Goal: Contribute content: Contribute content

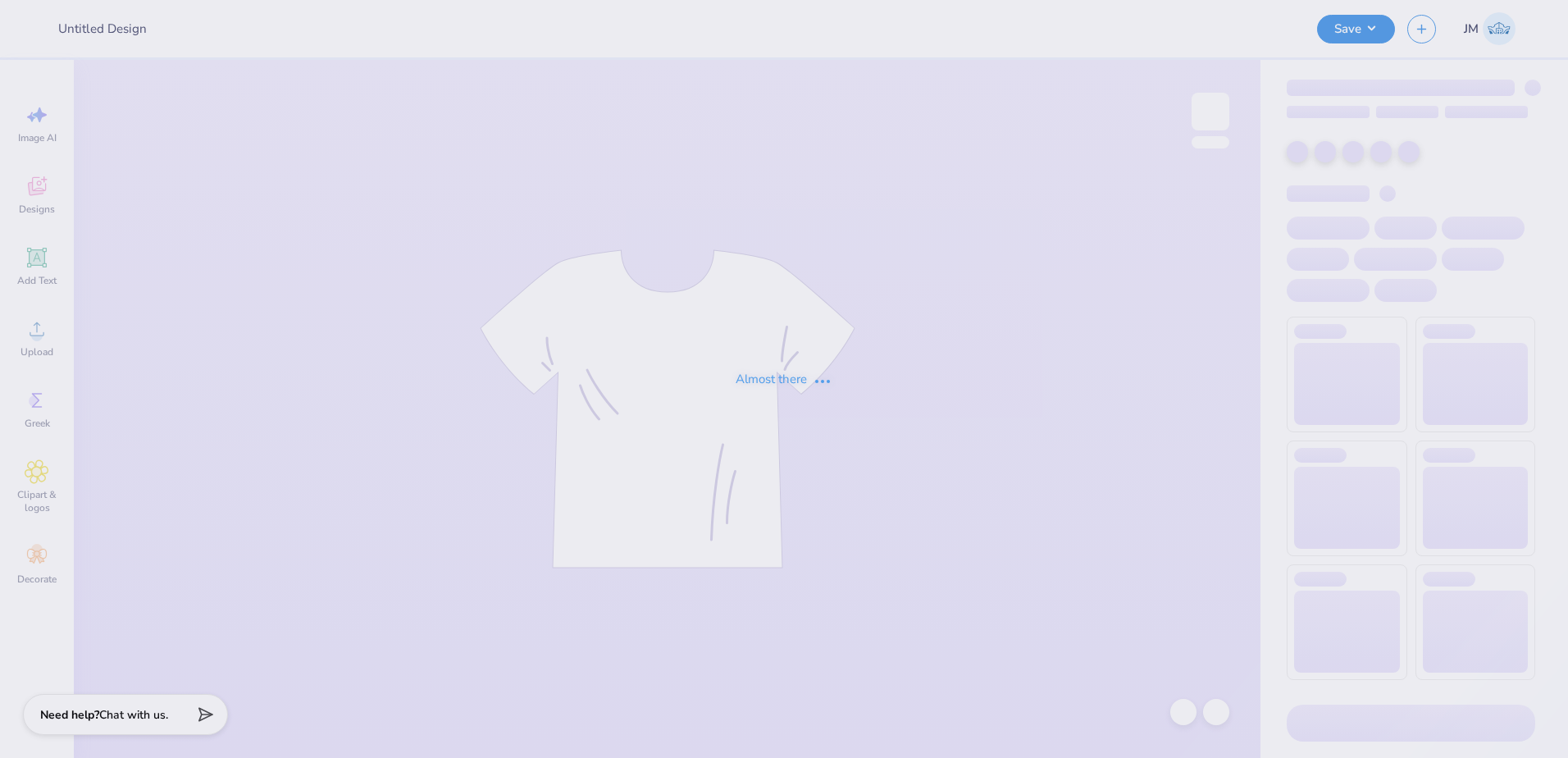
type input "Phi Tau Parents Weekend Shirts"
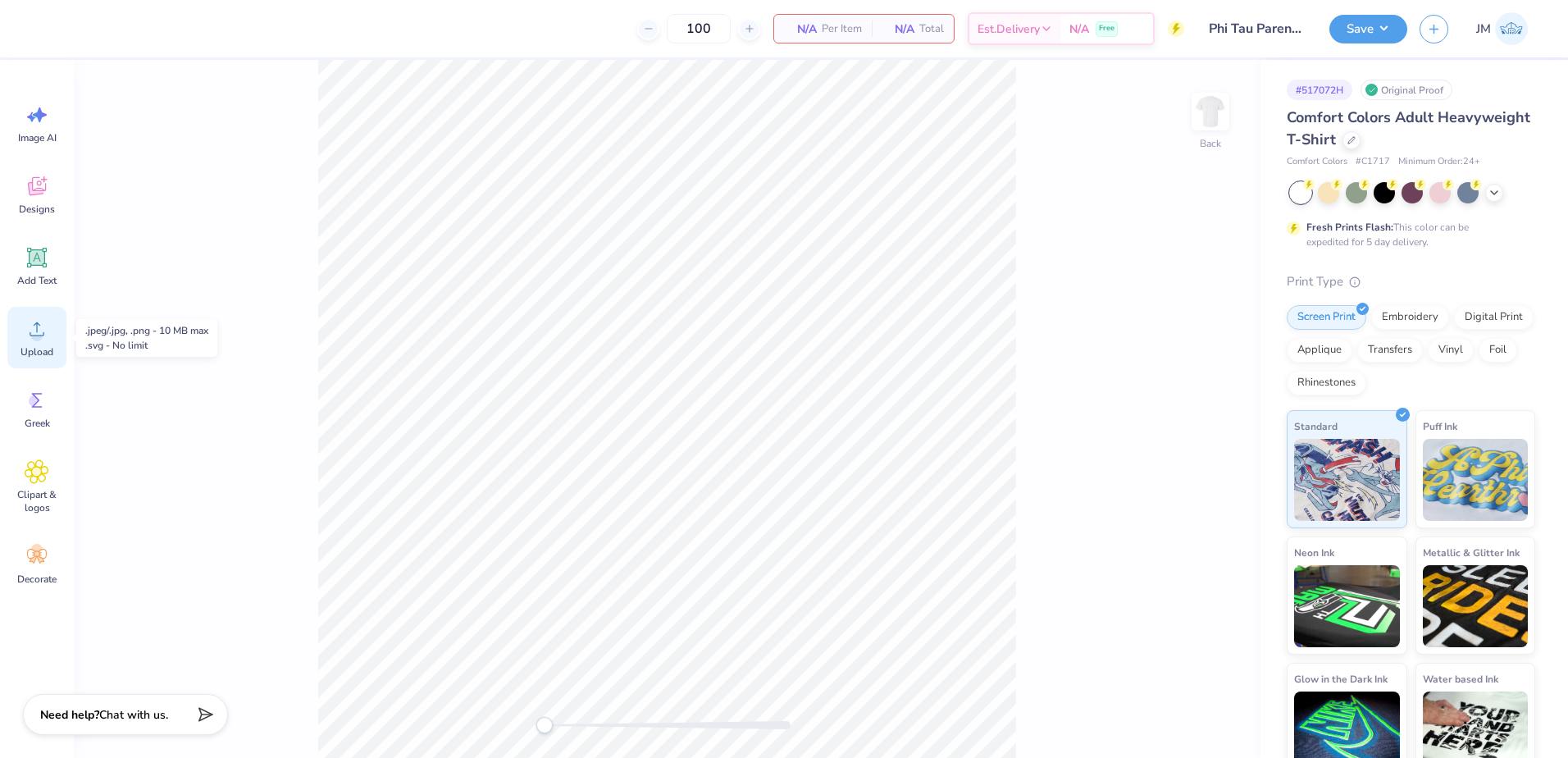
click at [47, 335] on icon at bounding box center [36, 328] width 24 height 24
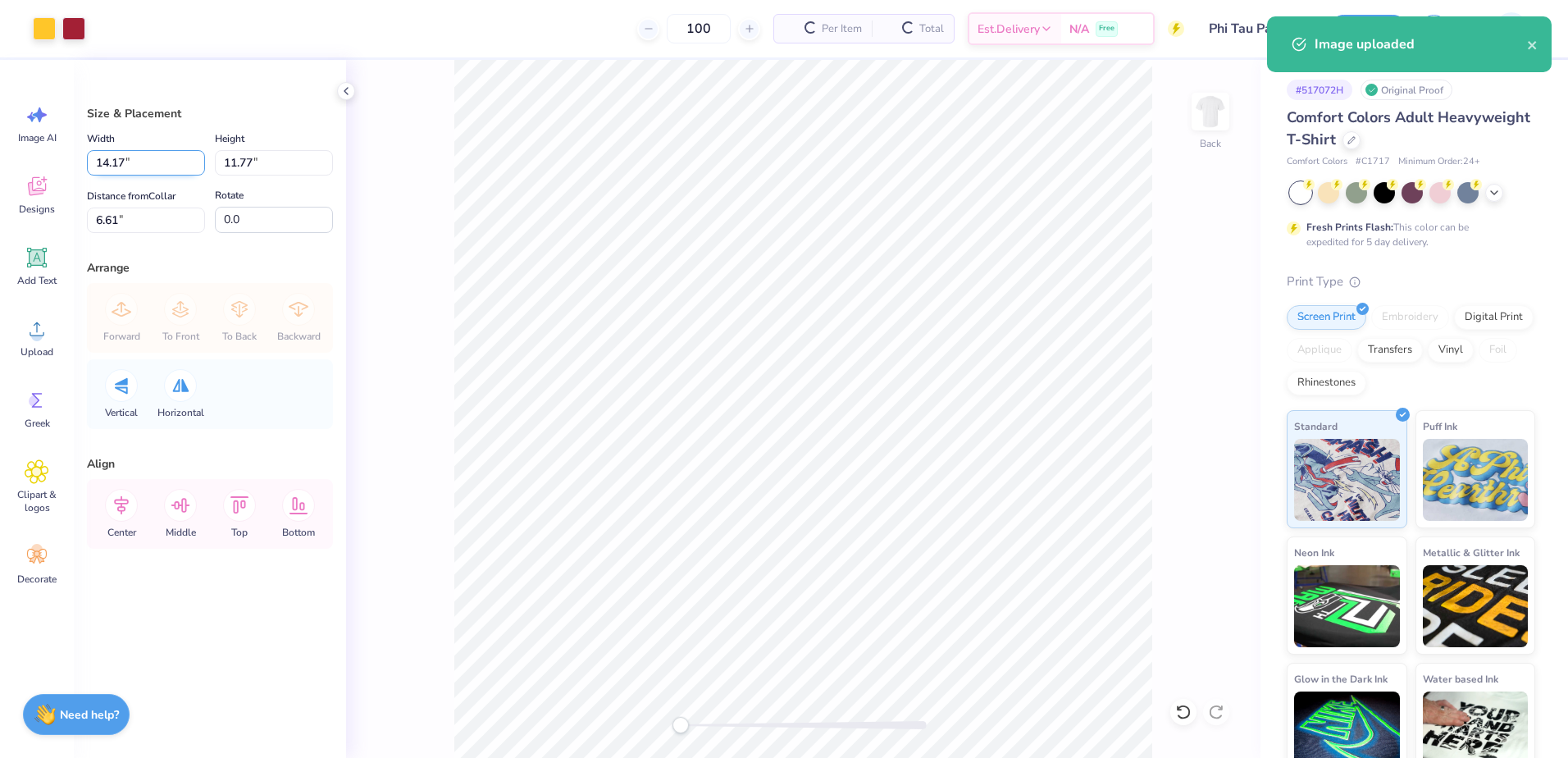
click at [133, 156] on input "14.17" at bounding box center [146, 162] width 118 height 25
type input "12.00"
type input "9.97"
type input "7.52"
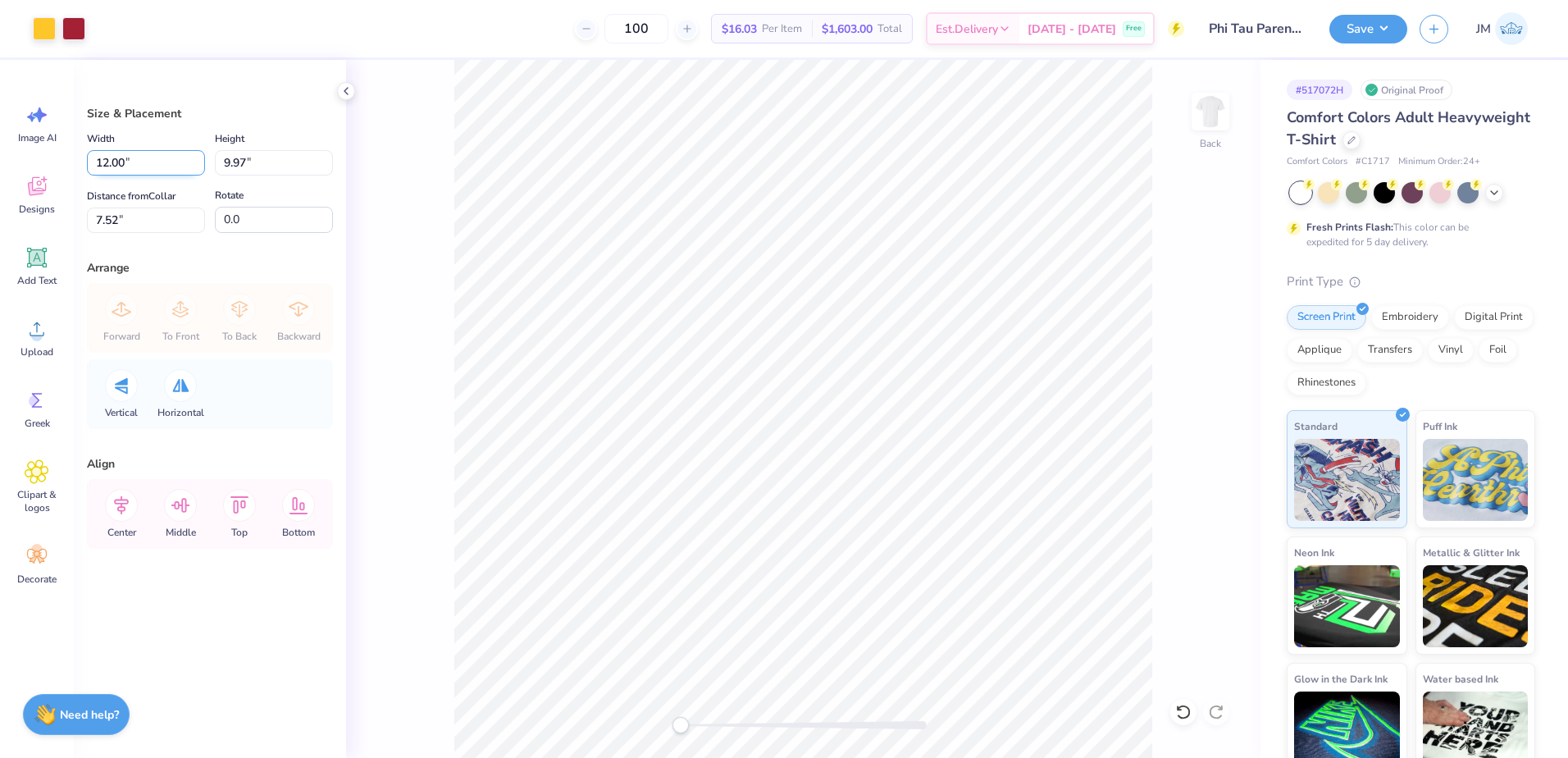
click at [133, 161] on input "12.00" at bounding box center [146, 162] width 118 height 25
type input "10.00"
type input "8.31"
type input "8.35"
drag, startPoint x: 144, startPoint y: 166, endPoint x: 80, endPoint y: 162, distance: 64.1
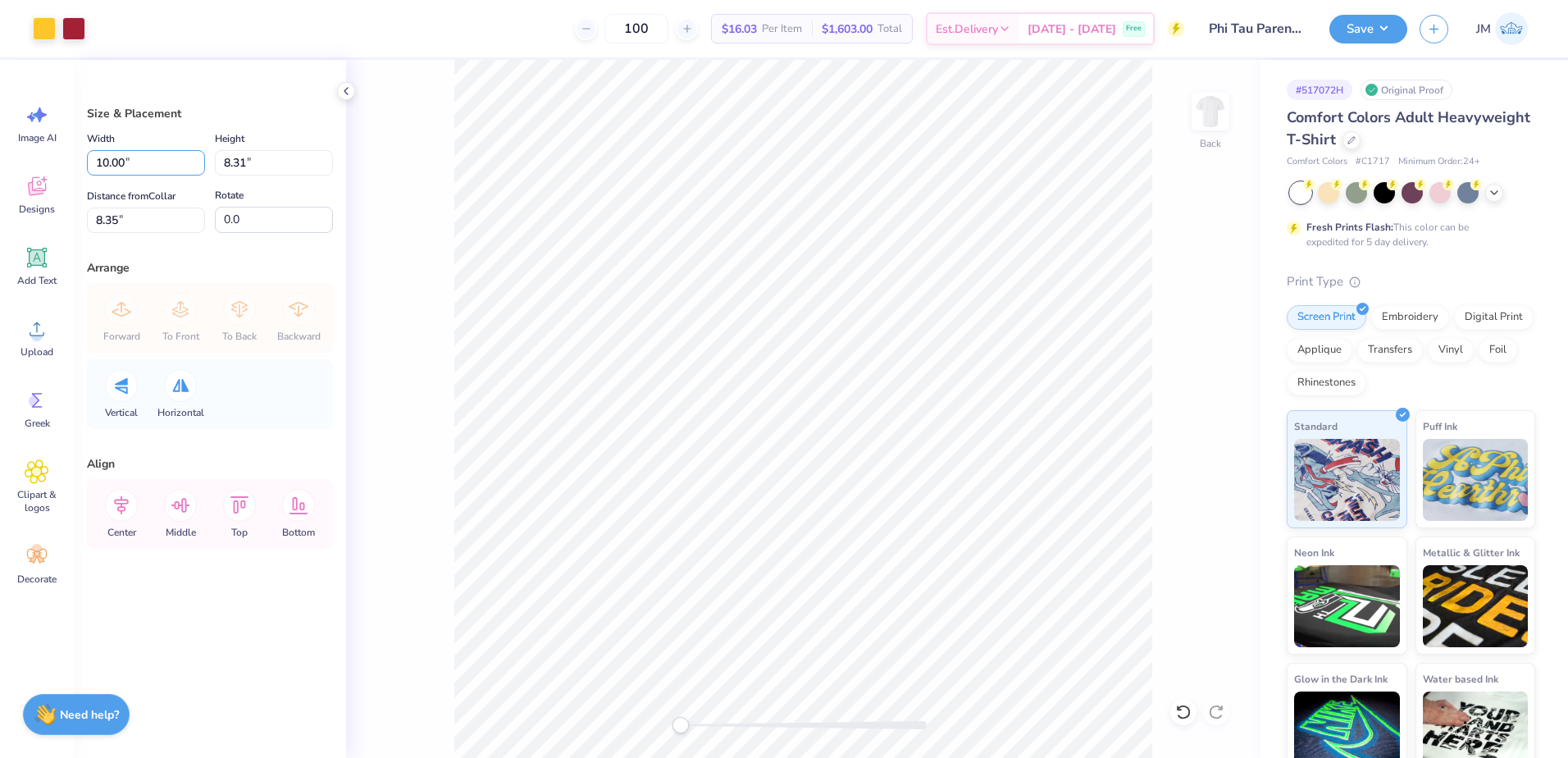
click at [69, 162] on div "Art colors 100 $16.03 Per Item $1,603.00 Total Est. Delivery Oct 11 - 14 Free D…" at bounding box center [784, 379] width 1568 height 758
click at [103, 213] on input "8.35" at bounding box center [146, 220] width 118 height 25
type input "11.00"
type input "9.14"
click at [153, 163] on input "11.00" at bounding box center [146, 162] width 118 height 25
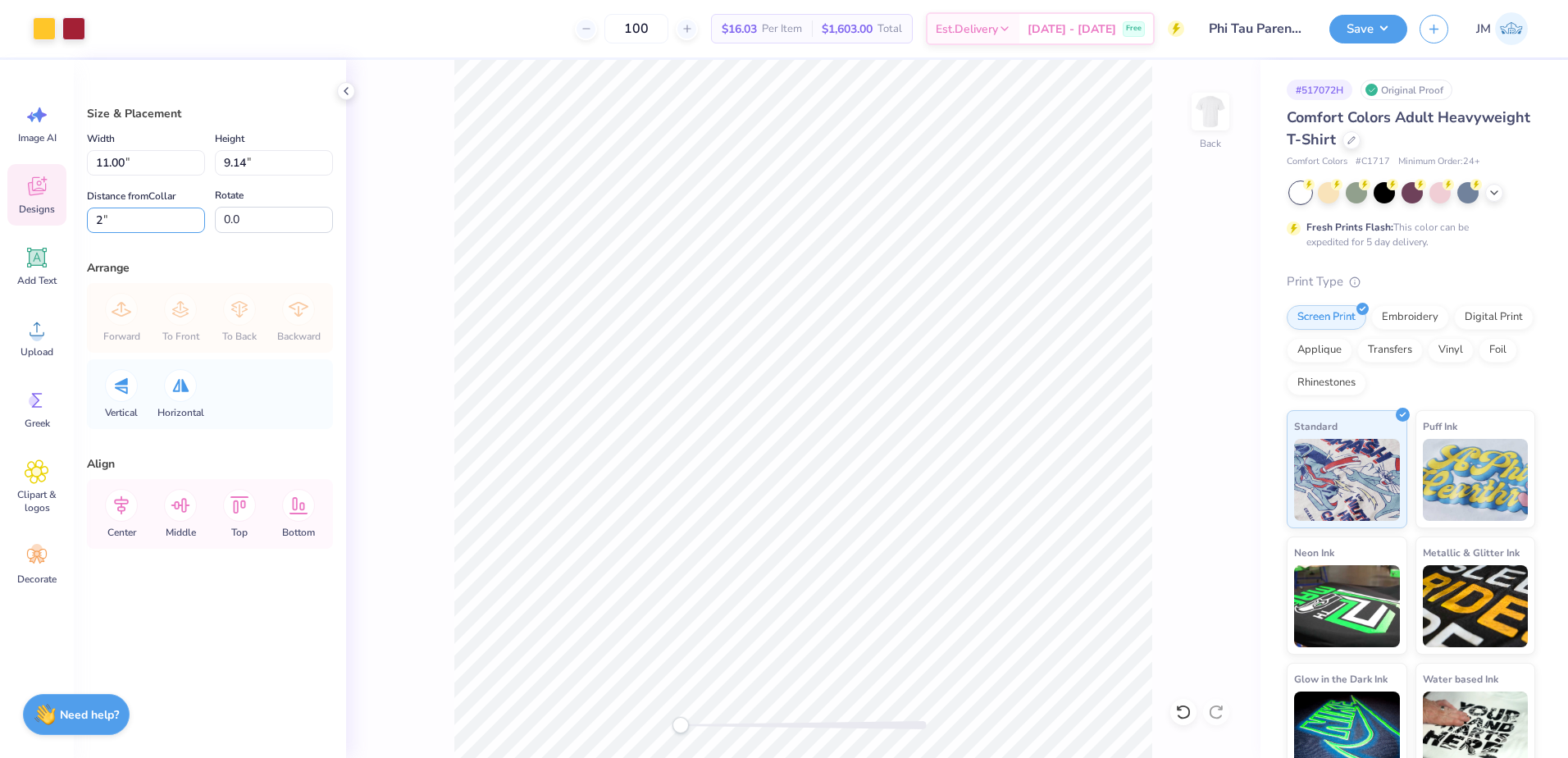
drag, startPoint x: 74, startPoint y: 218, endPoint x: 44, endPoint y: 218, distance: 30.0
click at [44, 218] on div "Art colors 100 $16.03 Per Item $1,603.00 Total Est. Delivery Oct 11 - 14 Free D…" at bounding box center [784, 379] width 1568 height 758
type input "3"
click at [161, 170] on input "11.00" at bounding box center [146, 162] width 118 height 25
click at [138, 502] on div "Center" at bounding box center [121, 513] width 59 height 69
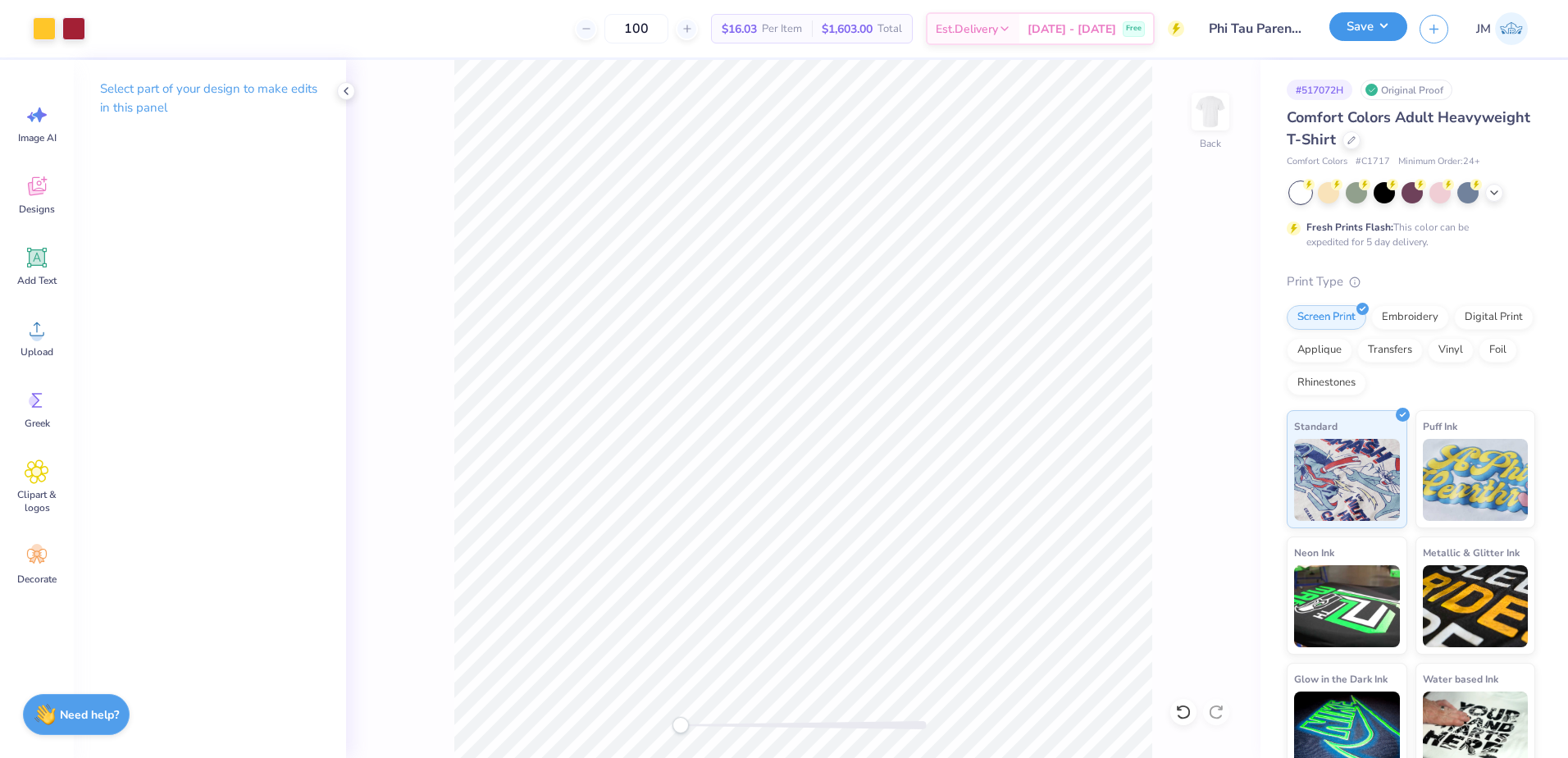
click at [1347, 28] on button "Save" at bounding box center [1368, 27] width 78 height 28
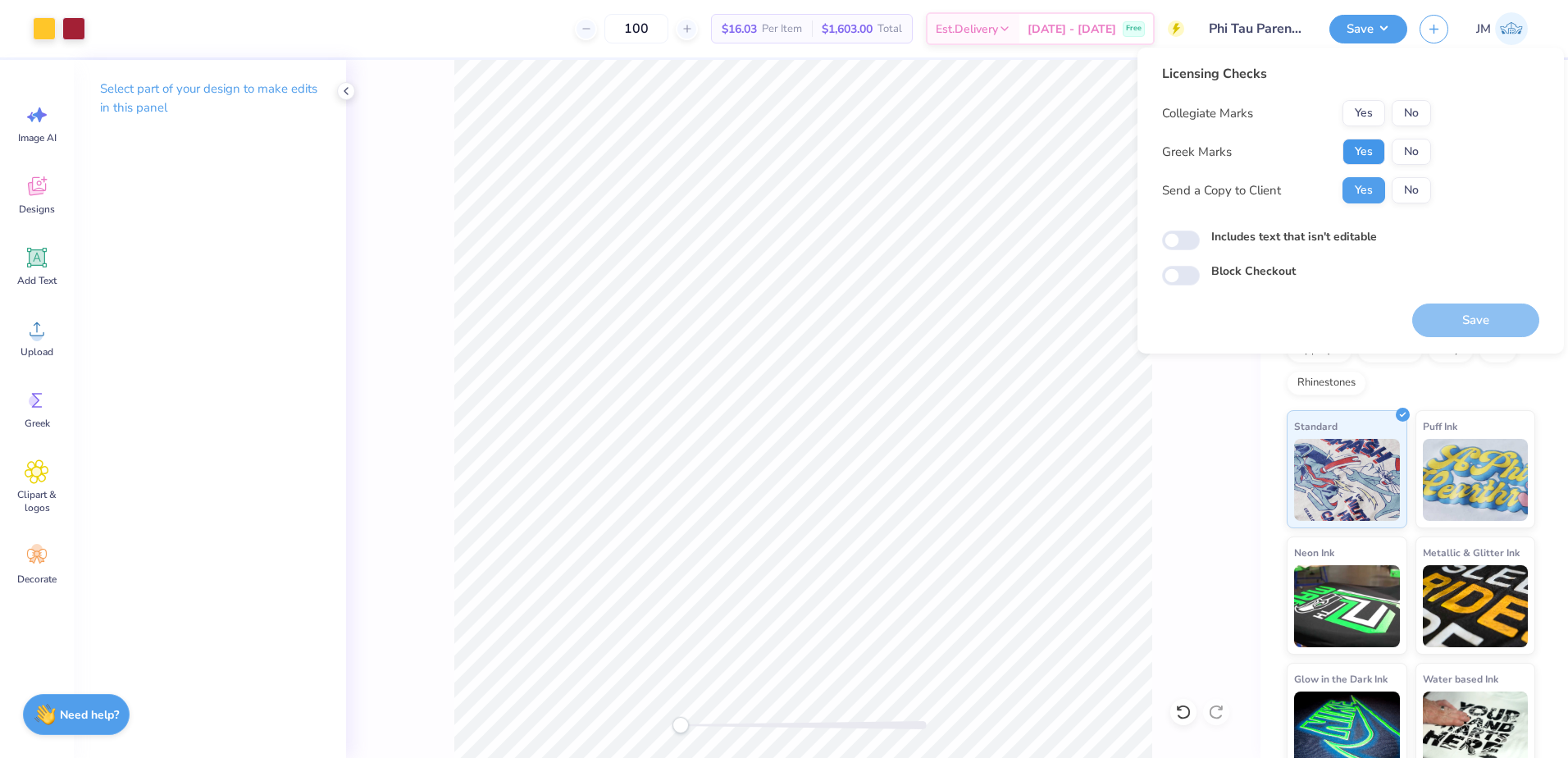
click at [1366, 153] on button "Yes" at bounding box center [1363, 151] width 43 height 26
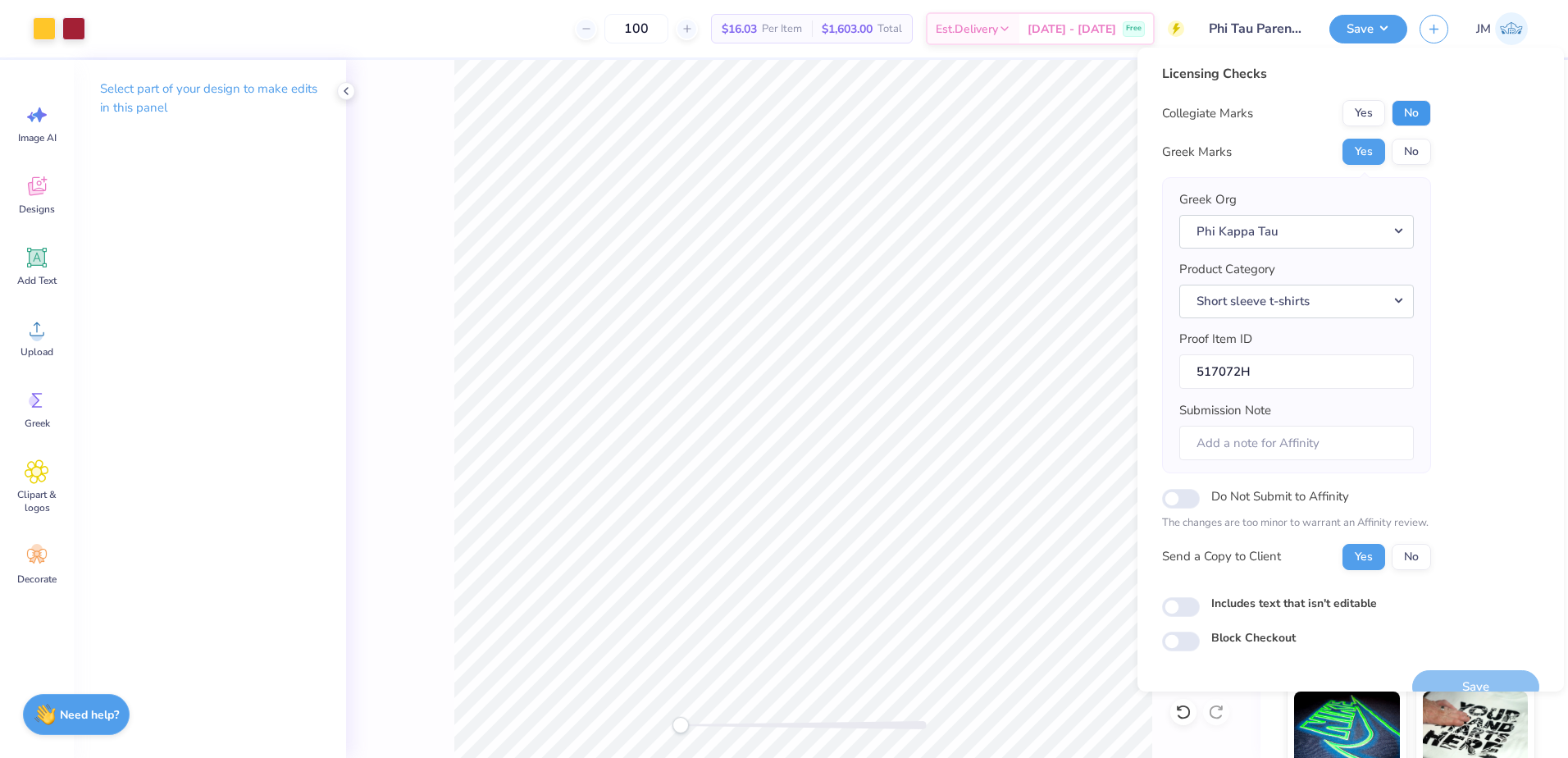
click at [1419, 114] on button "No" at bounding box center [1411, 113] width 39 height 26
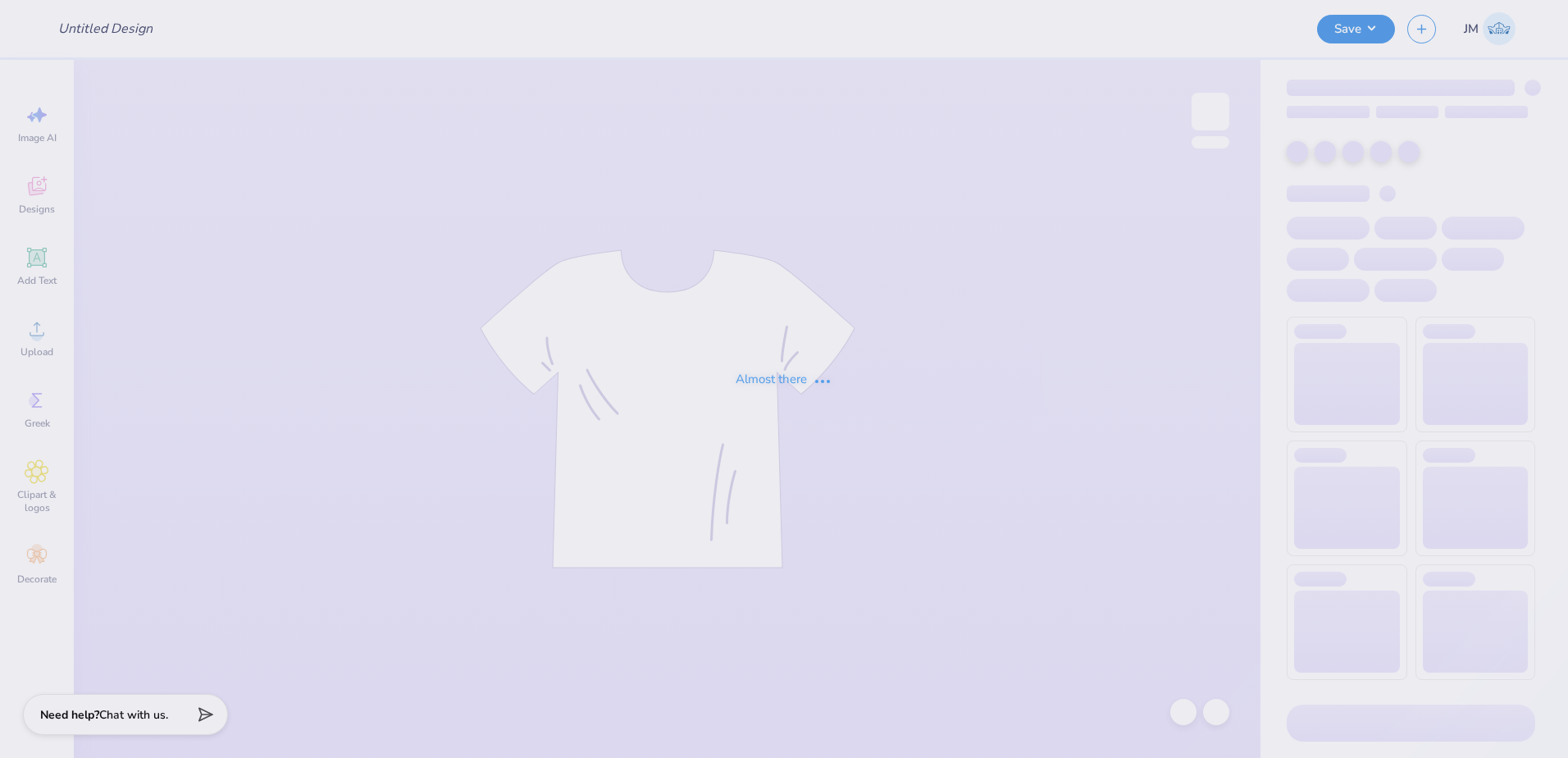
type input "Phi Tau Parents Weekend Shirts"
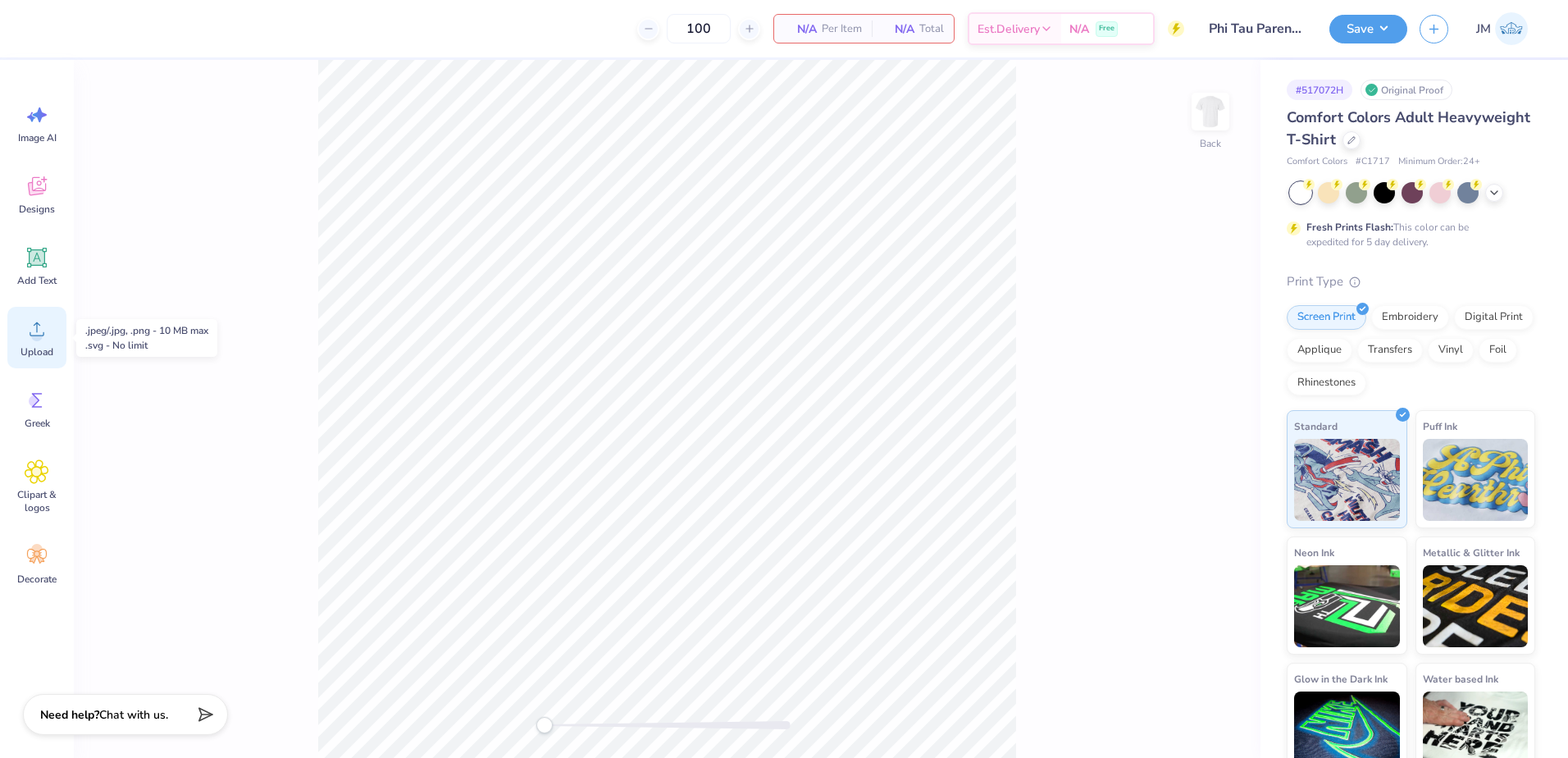
click at [41, 322] on icon at bounding box center [36, 328] width 24 height 24
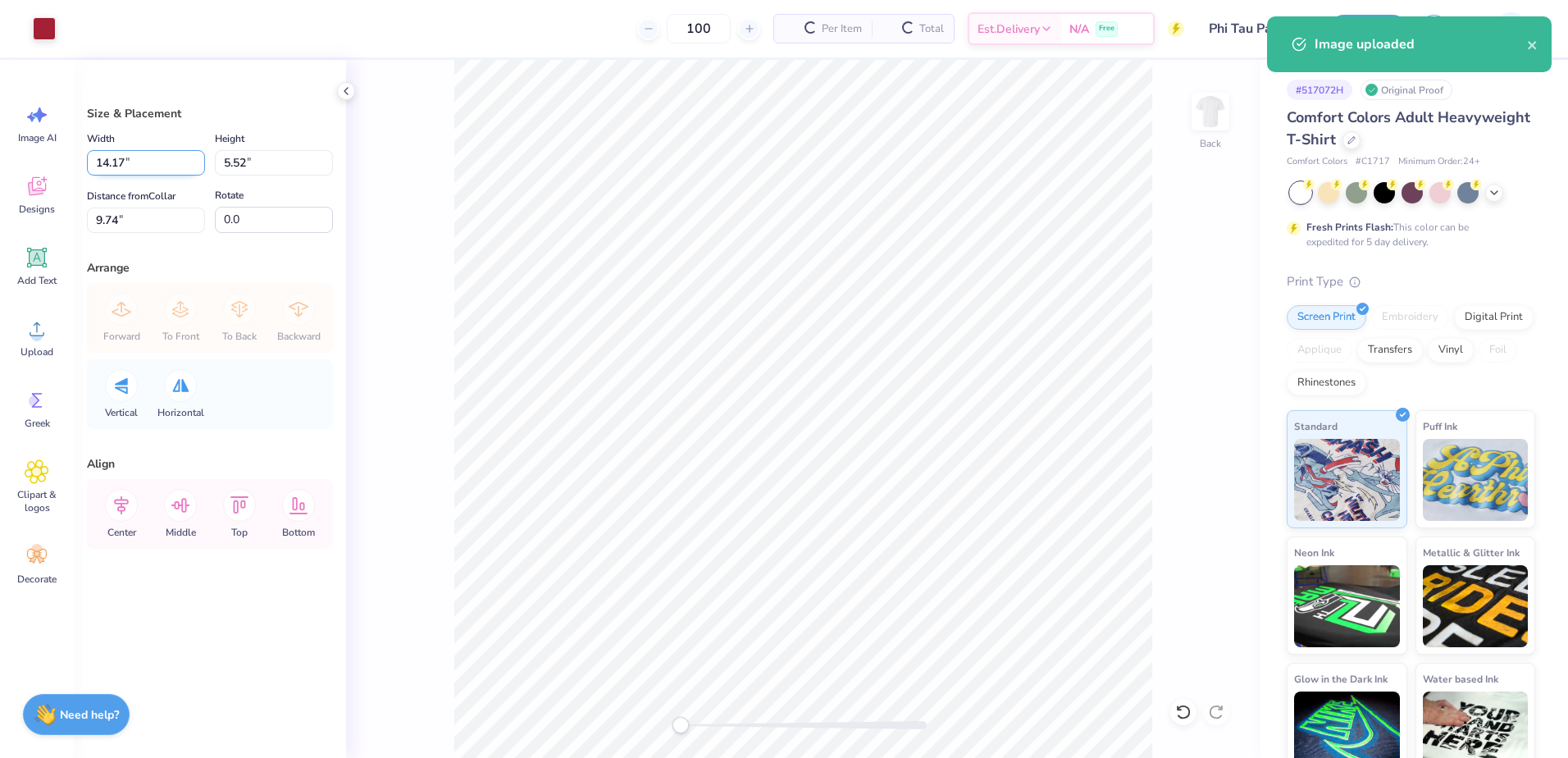
click at [155, 152] on input "14.17" at bounding box center [146, 162] width 118 height 25
type input "3.00"
type input "1.17"
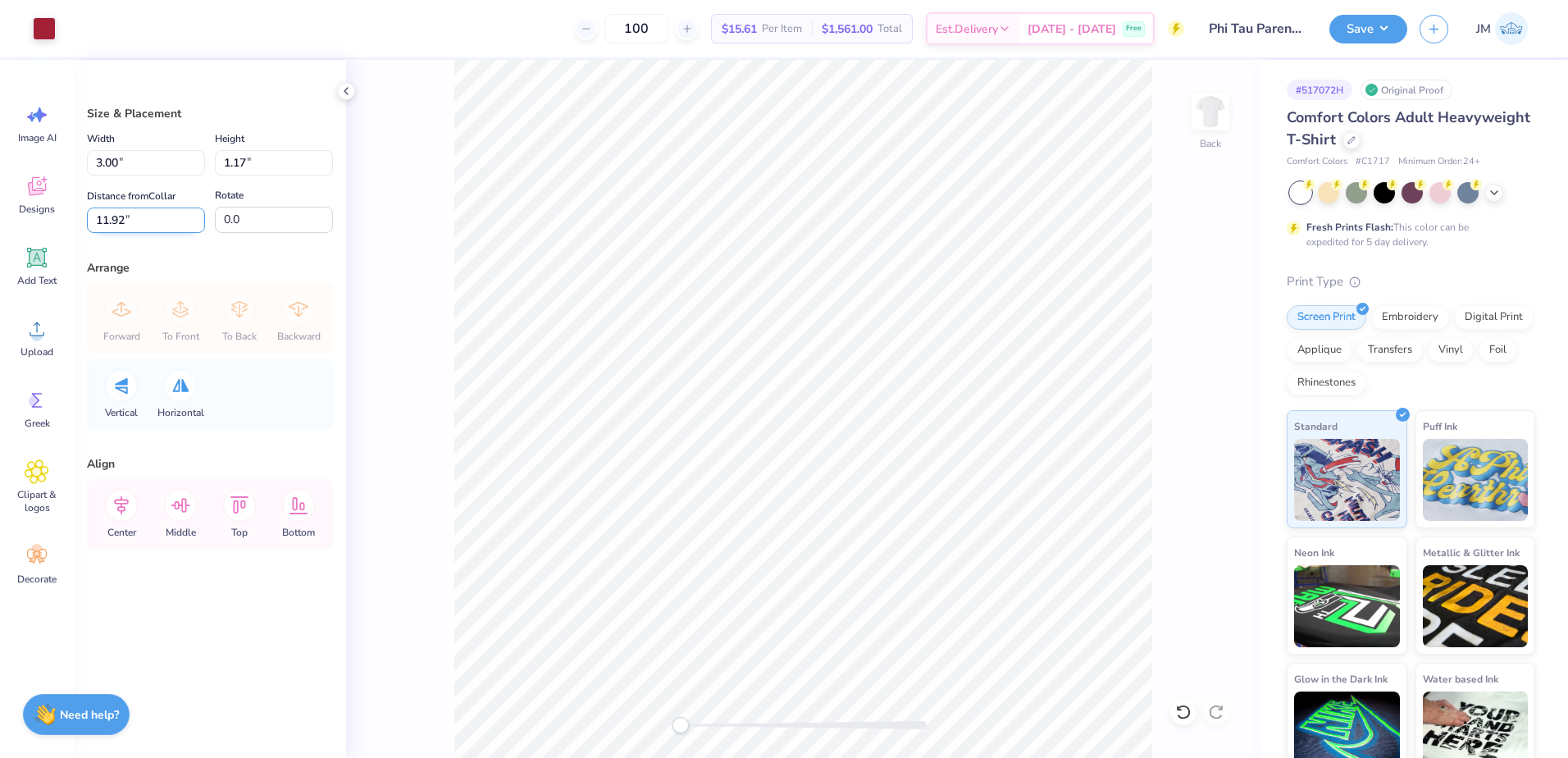
click at [162, 221] on input "11.92" at bounding box center [146, 220] width 118 height 25
type input "3"
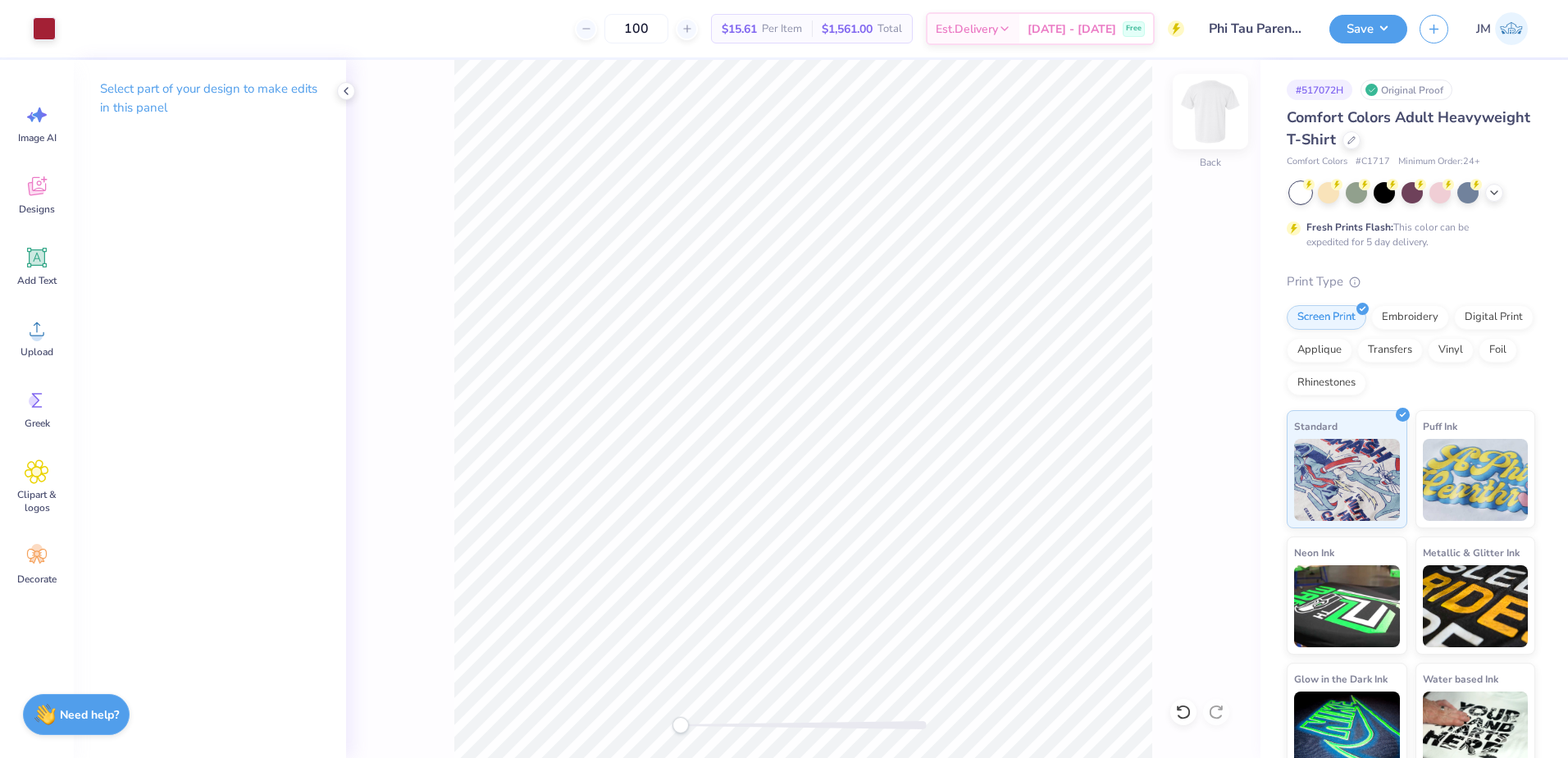
click at [1202, 130] on img at bounding box center [1210, 111] width 65 height 65
click at [48, 330] on icon at bounding box center [36, 328] width 24 height 24
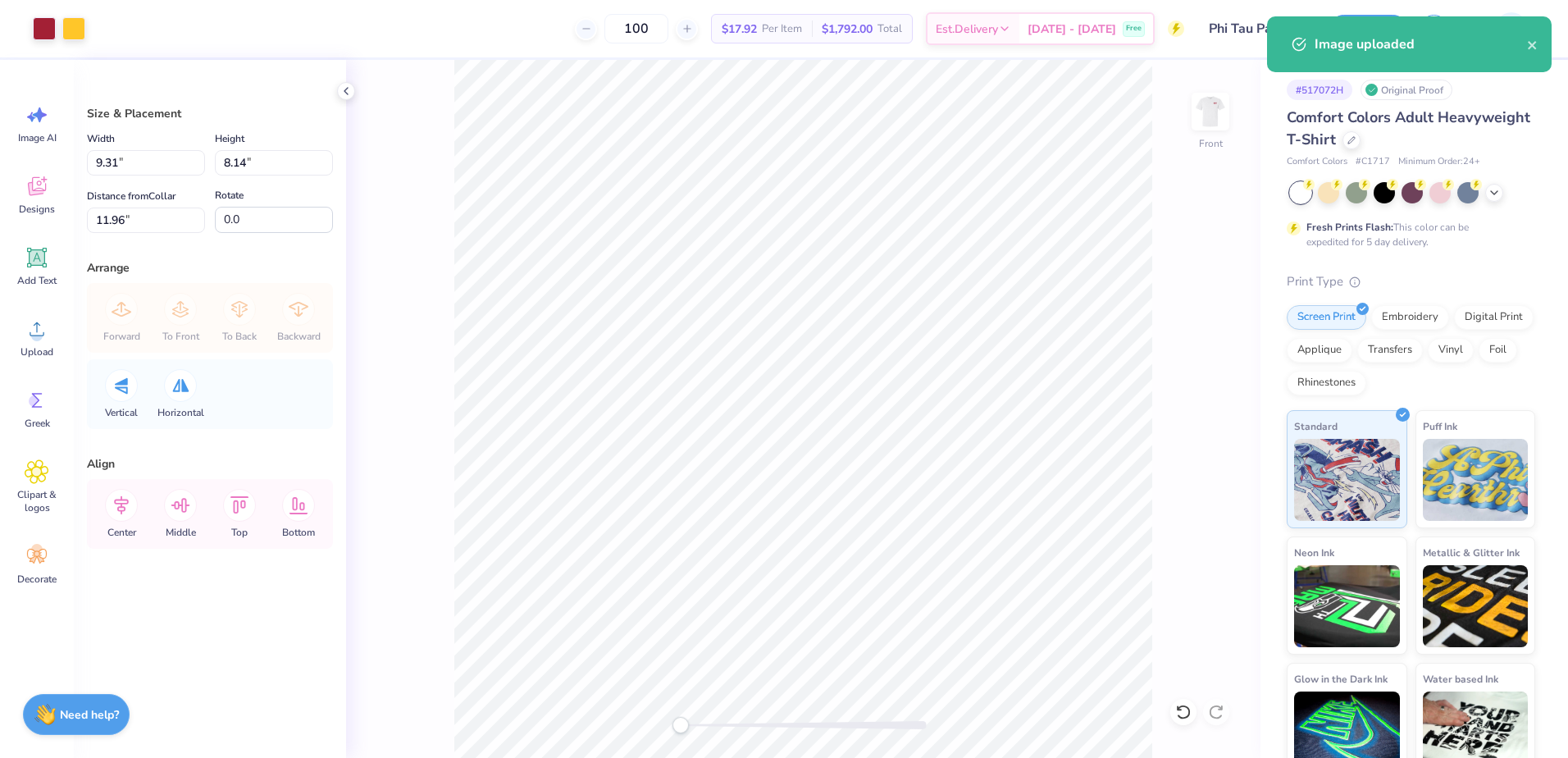
type input "9.31"
type input "8.14"
type input "11.96"
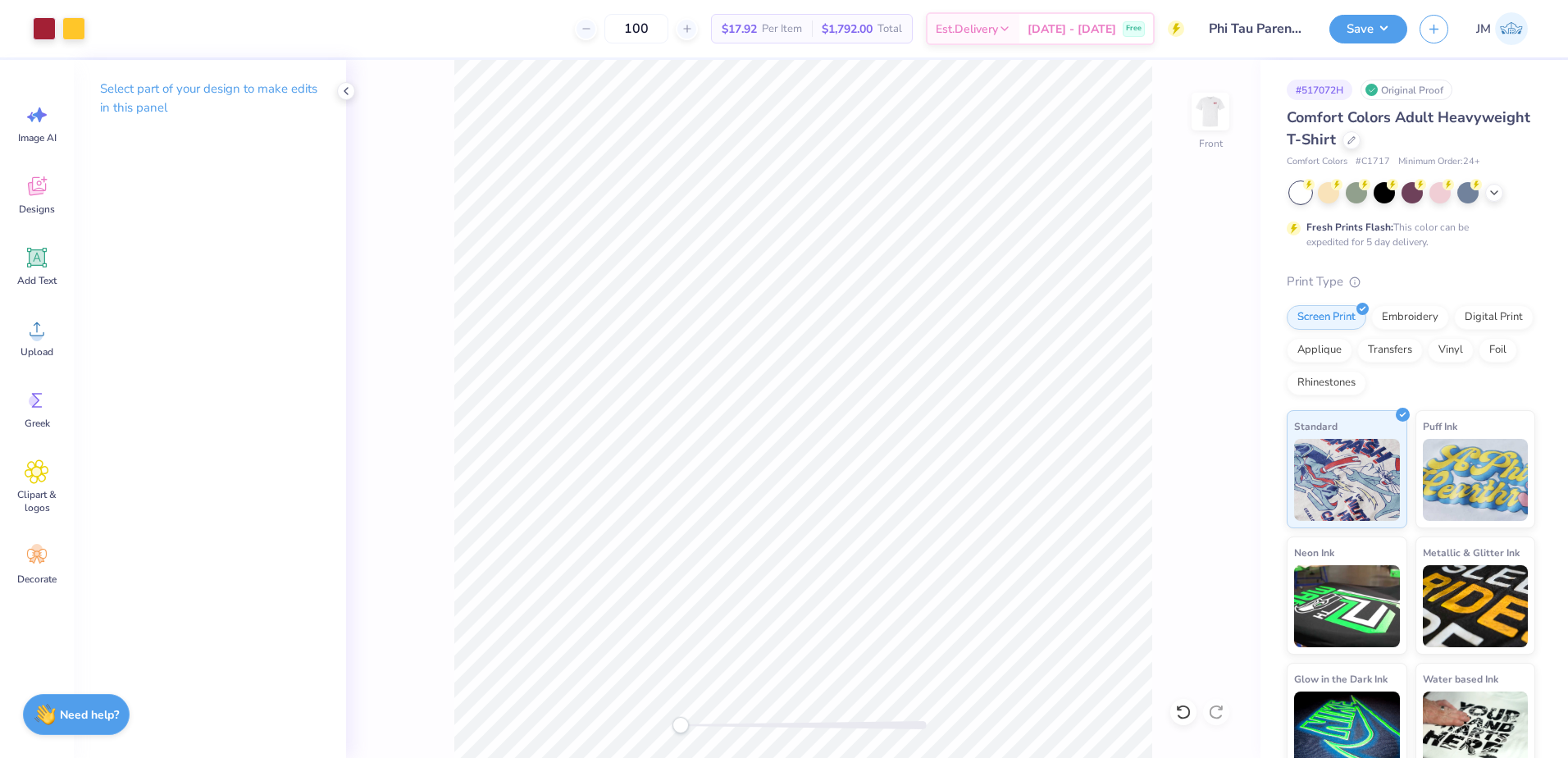
click at [39, 263] on icon at bounding box center [37, 258] width 16 height 16
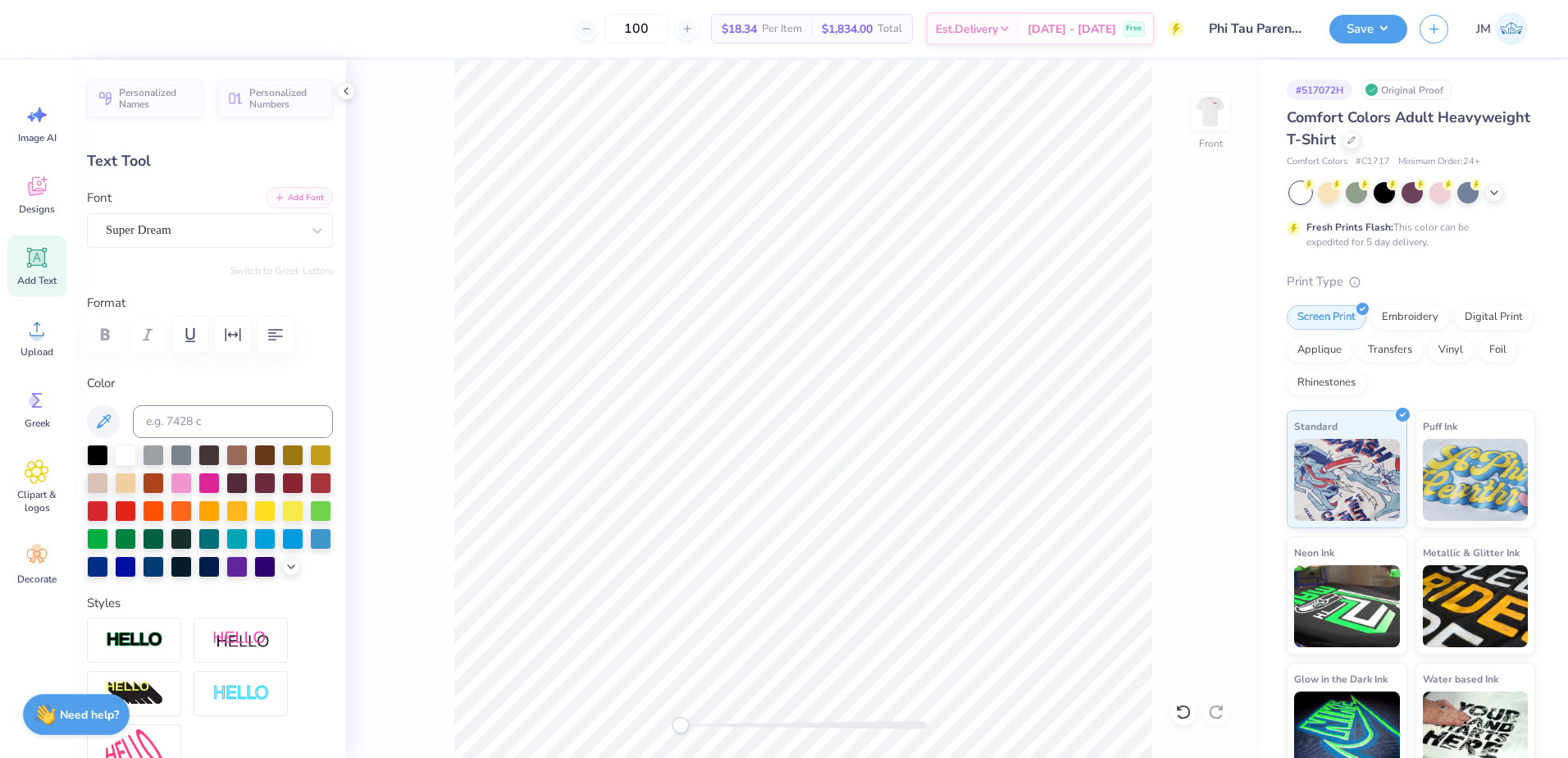
click at [288, 198] on button "Add Font" at bounding box center [300, 197] width 67 height 21
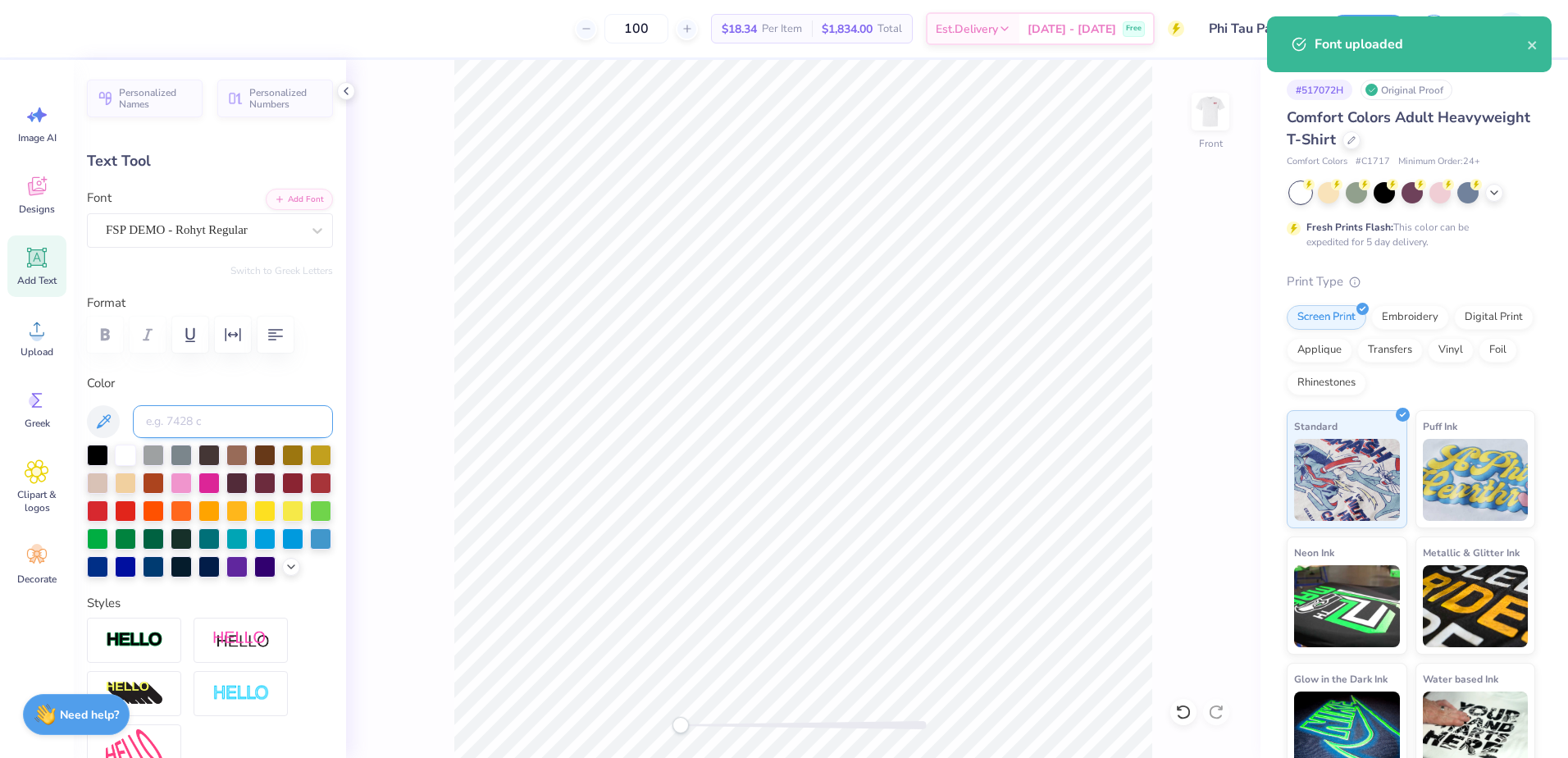
click at [169, 419] on input at bounding box center [233, 421] width 200 height 33
type input "201"
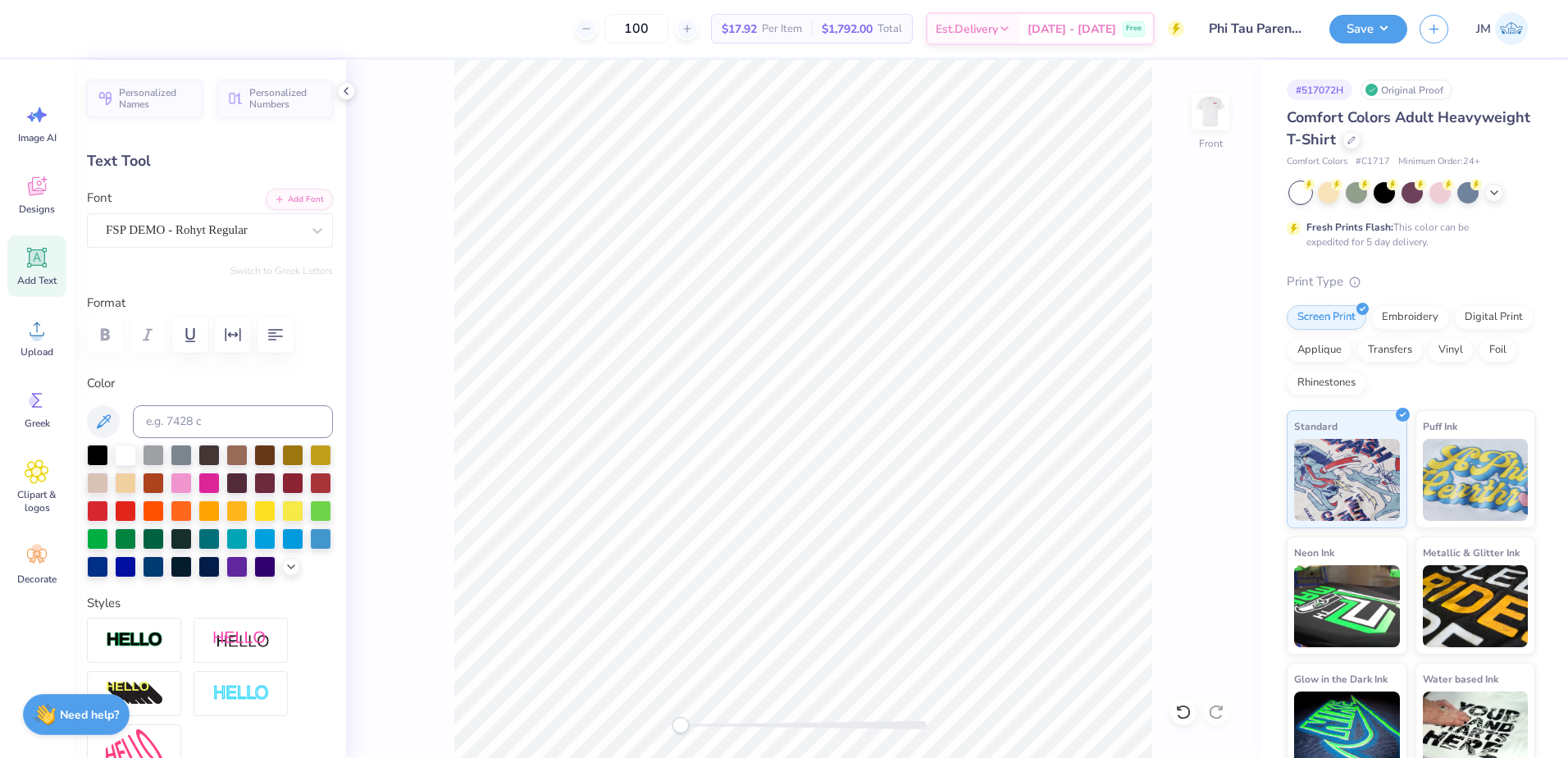
type textarea "PARENTS WEEKEND"
type input "14.53"
type input "1.12"
type input "13.19"
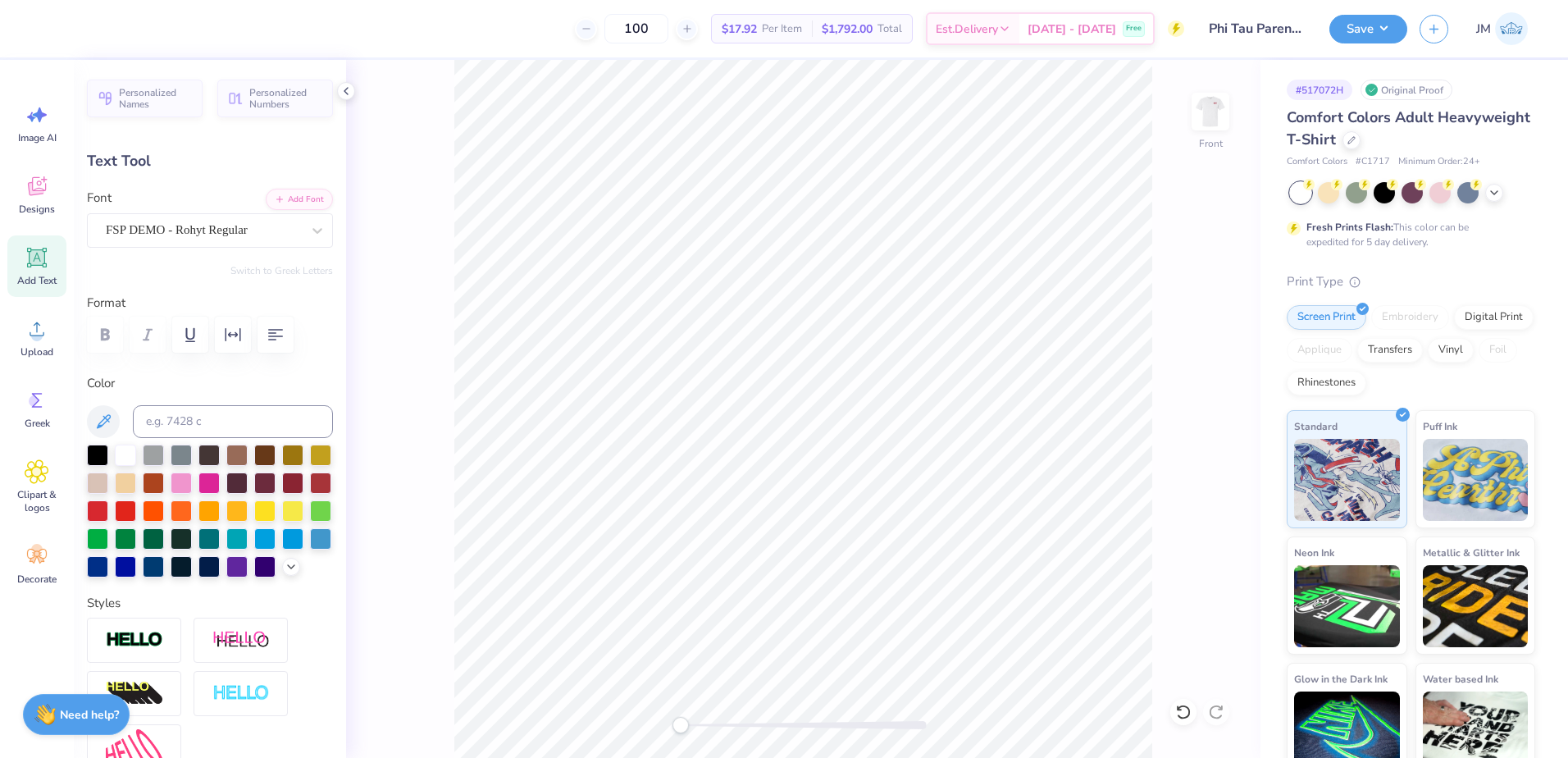
type input "5.73"
type input "0.44"
click at [703, 721] on div at bounding box center [803, 725] width 246 height 8
type input "11.40"
type textarea "PARENTS WEEKEND"
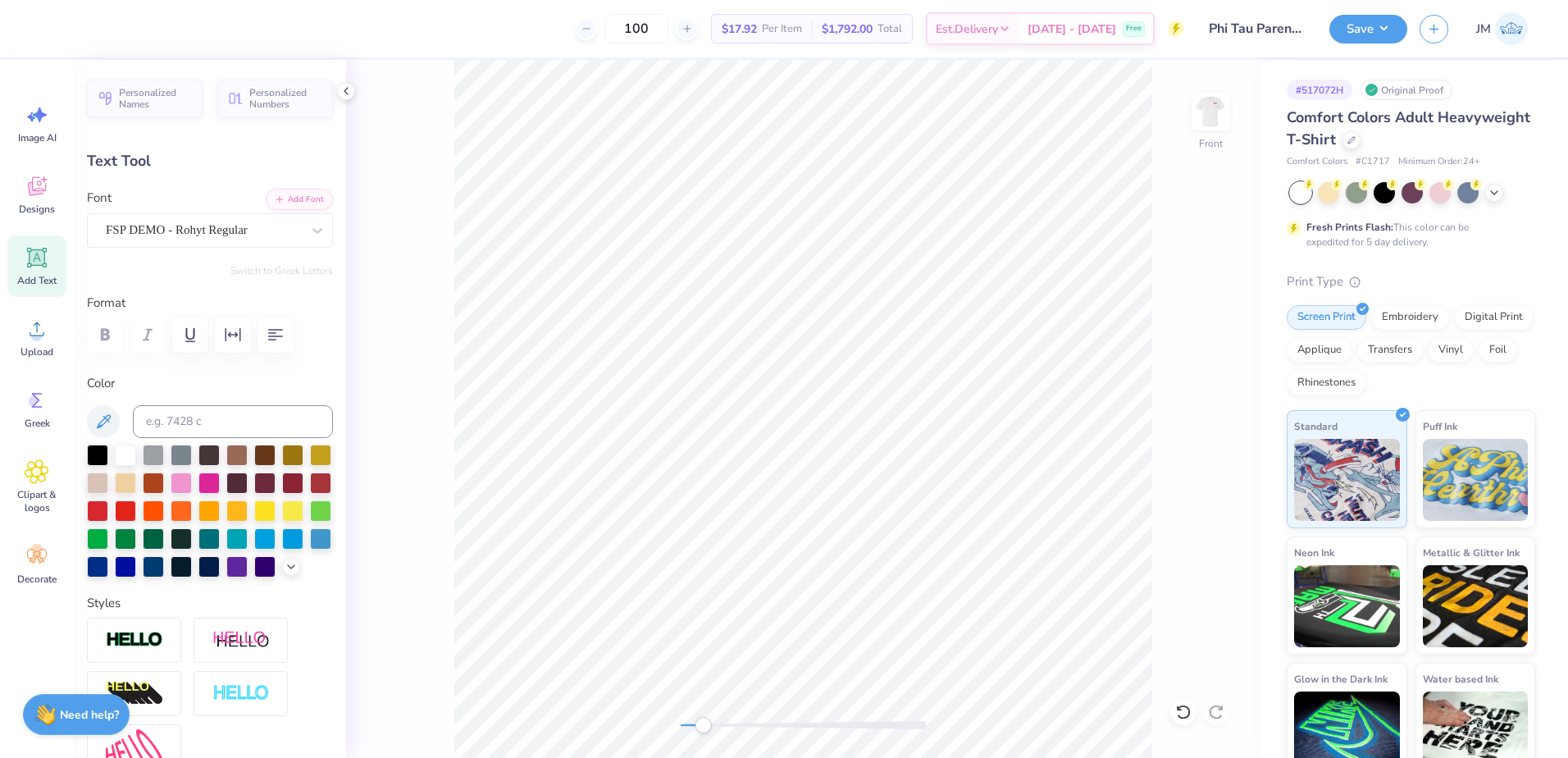
scroll to position [14, 5]
type input "5.81"
type input "11.38"
type textarea "2025"
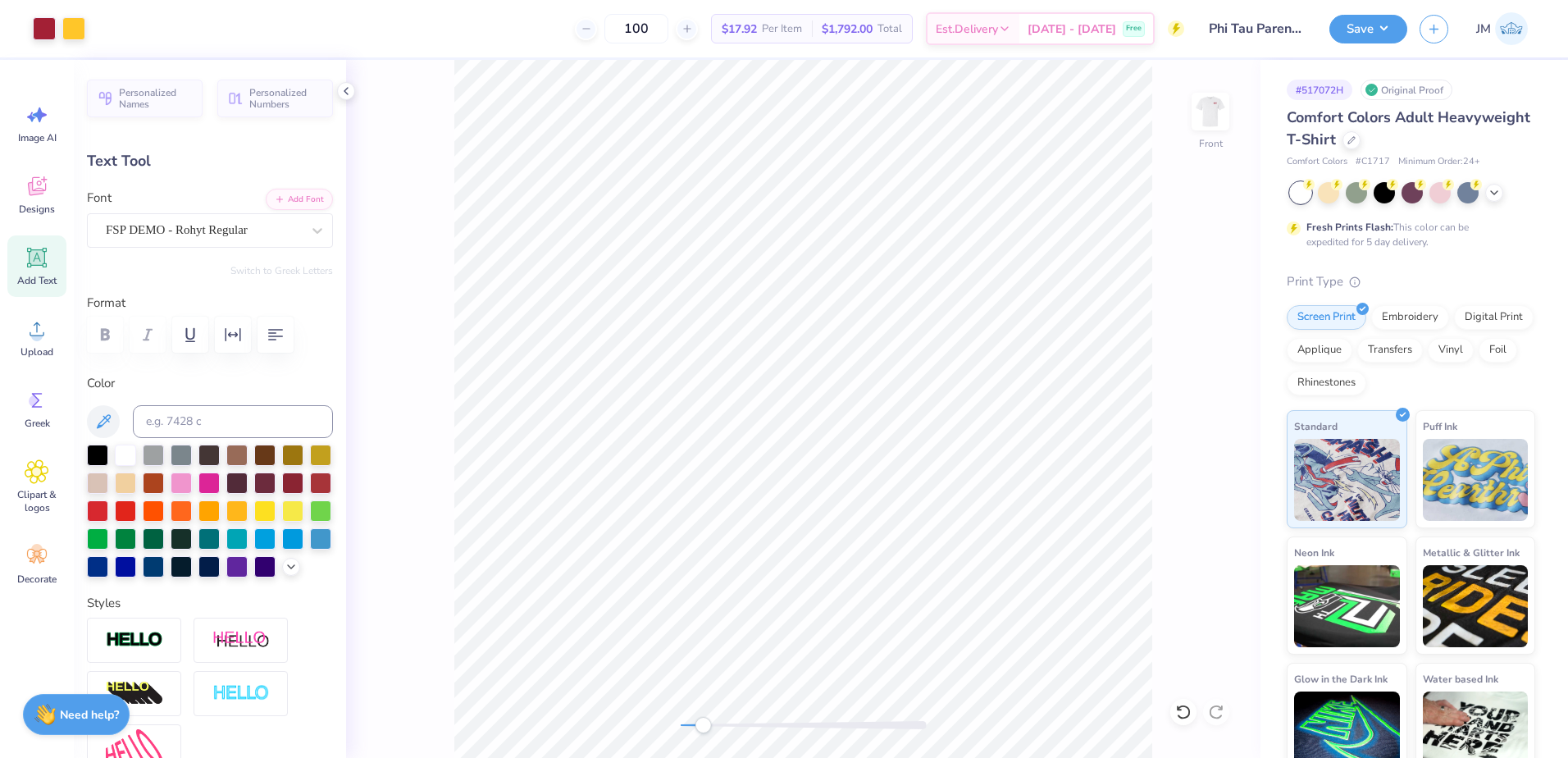
type input "1.47"
type input "12.03"
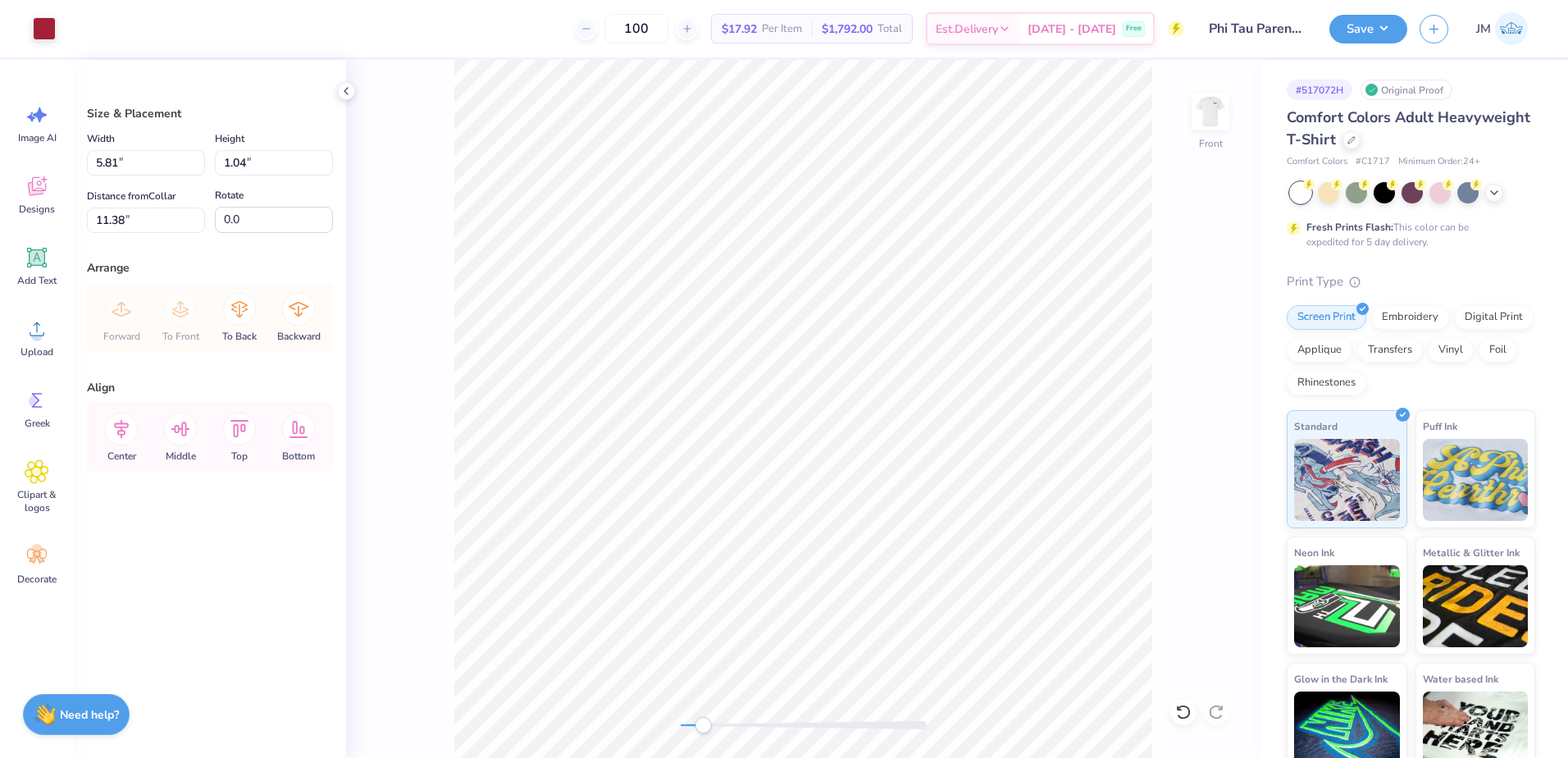
type input "9.31"
type input "8.14"
type input "3.00"
click at [856, 576] on li "Group" at bounding box center [874, 577] width 129 height 32
type input "9.31"
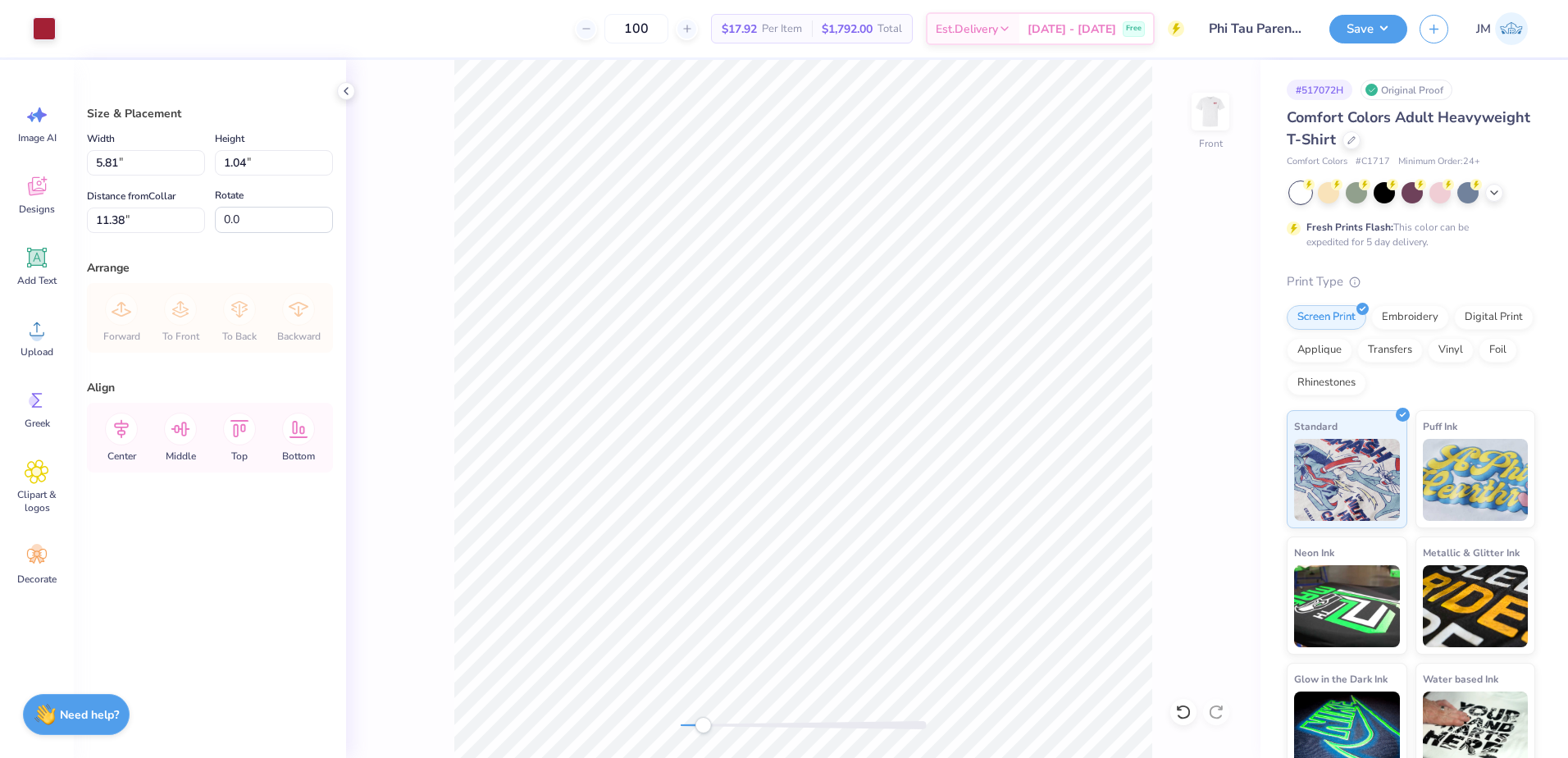
type input "8.14"
type input "3.00"
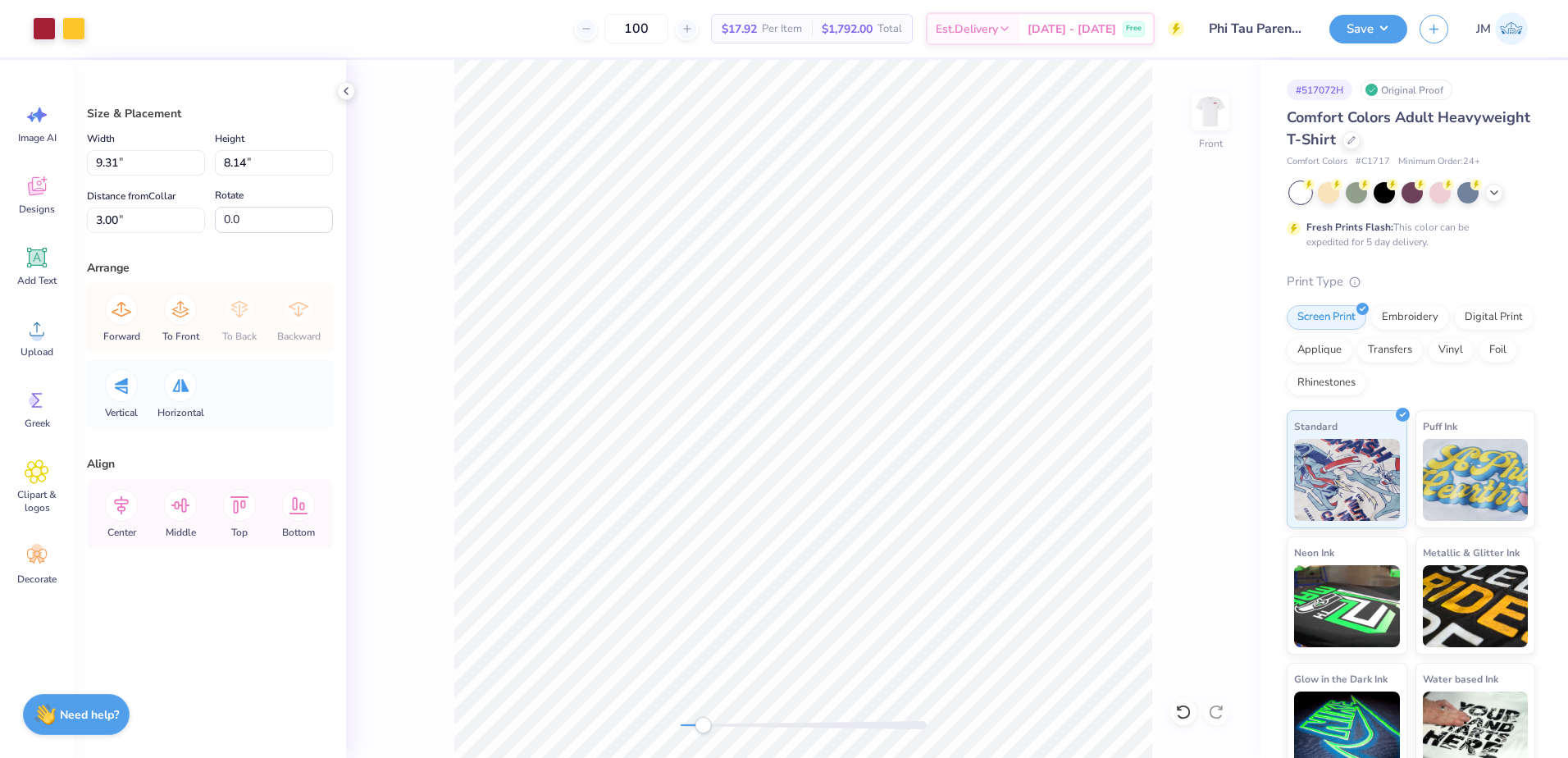
type input "5.81"
type input "1.04"
type input "11.38"
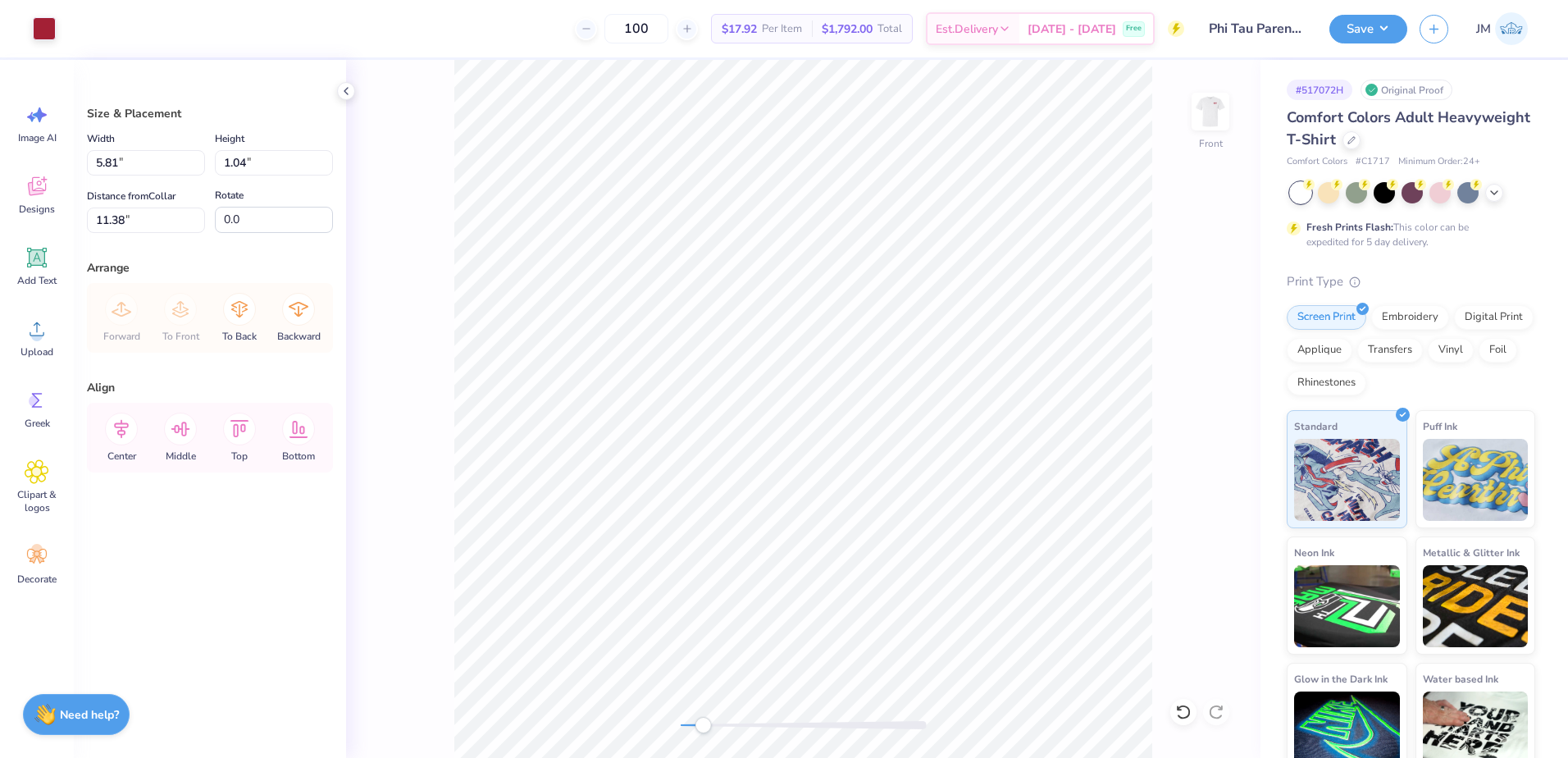
type input "9.31"
type input "9.42"
type input "3.00"
click at [864, 579] on li "Group" at bounding box center [877, 577] width 129 height 32
click at [139, 175] on input "9.31" at bounding box center [146, 162] width 118 height 25
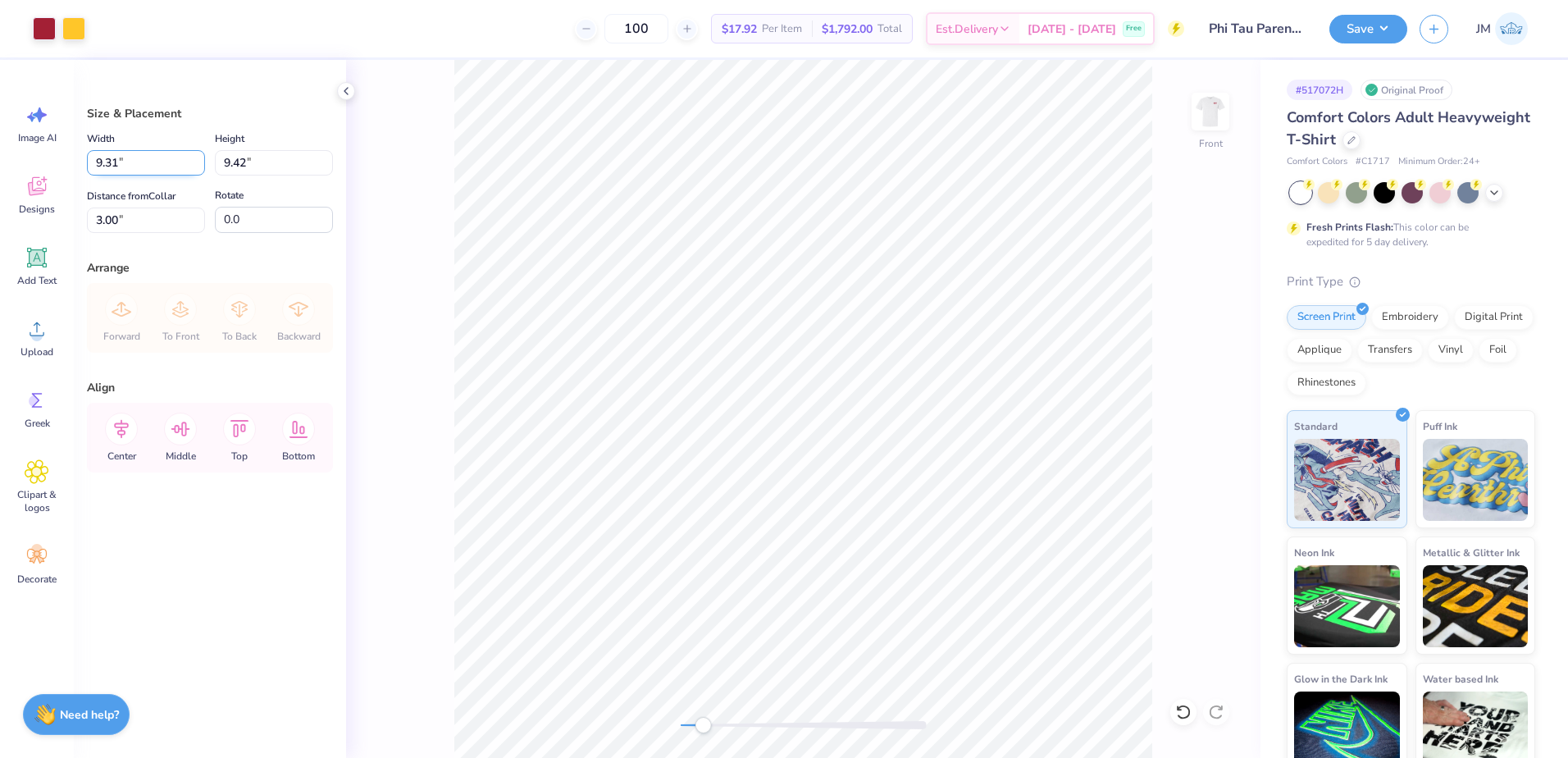
click at [140, 171] on input "9.31" at bounding box center [146, 162] width 118 height 25
type input "12.50"
type input "12.64"
click at [111, 229] on input "1.39" at bounding box center [146, 220] width 118 height 25
type input "3"
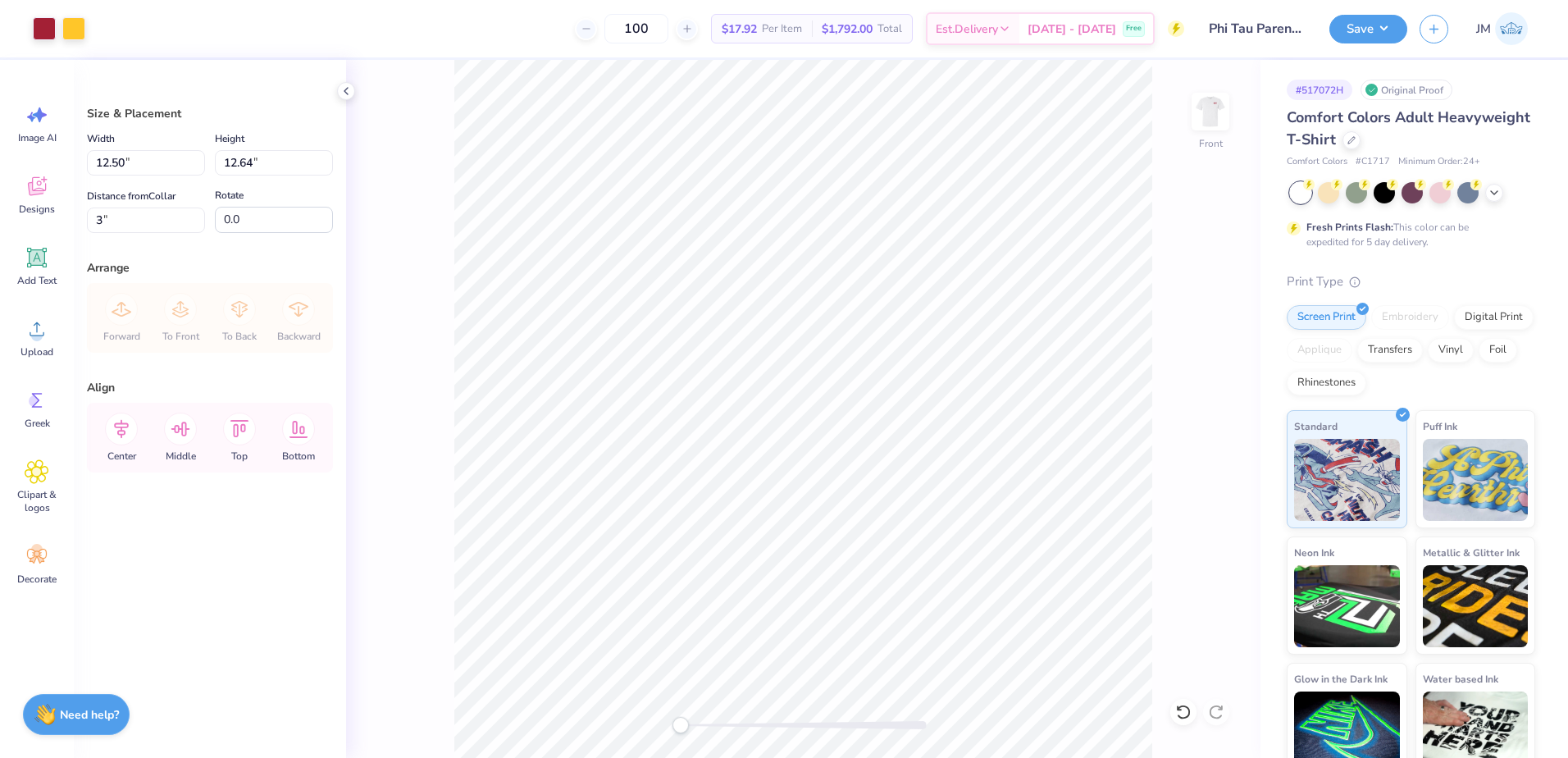
click at [662, 726] on div "Front" at bounding box center [803, 409] width 915 height 698
click at [129, 428] on icon at bounding box center [120, 428] width 33 height 33
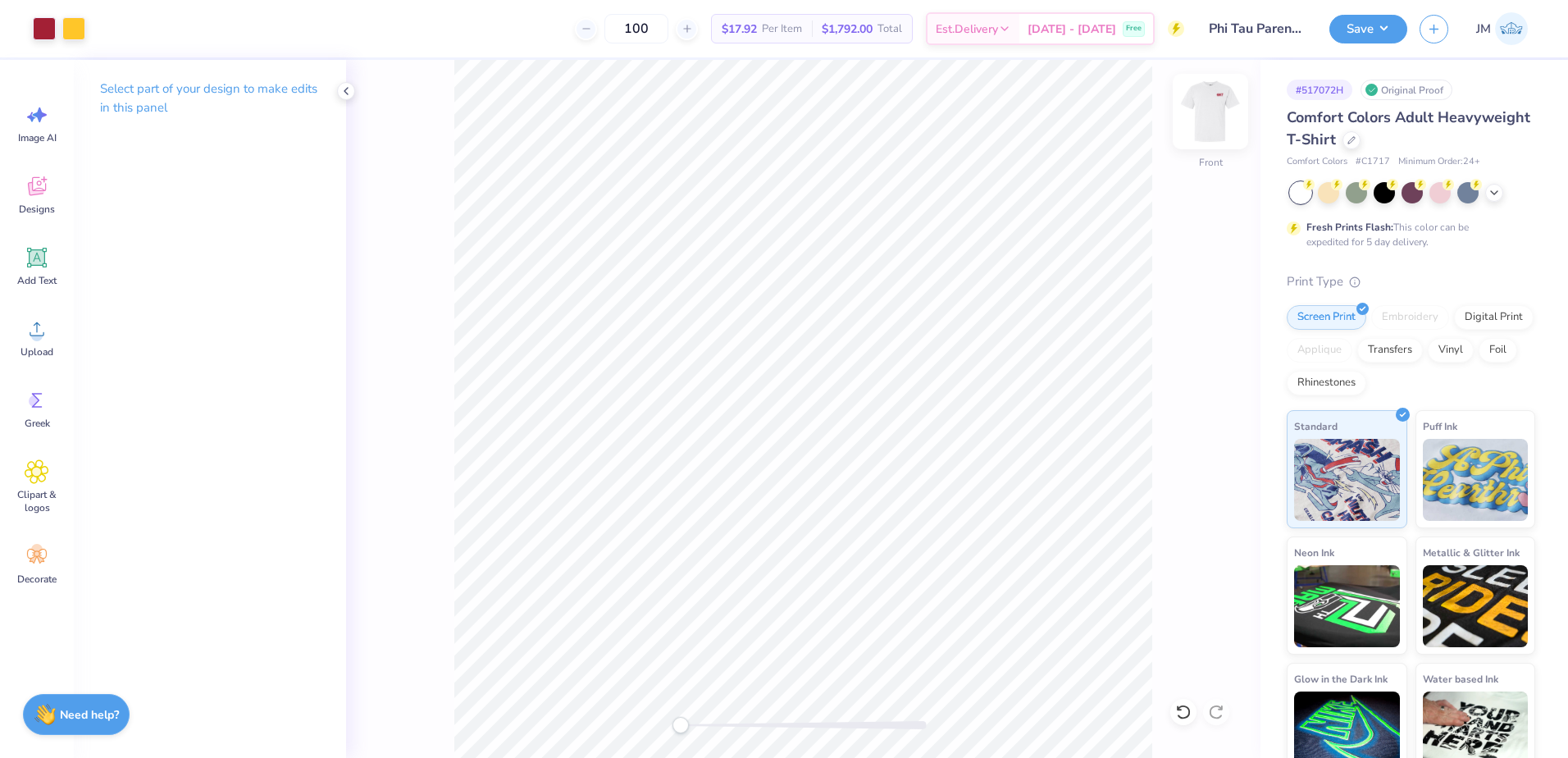
click at [1224, 107] on img at bounding box center [1210, 111] width 65 height 65
click at [1209, 102] on img at bounding box center [1210, 111] width 65 height 65
click at [1377, 36] on button "Save" at bounding box center [1368, 27] width 78 height 28
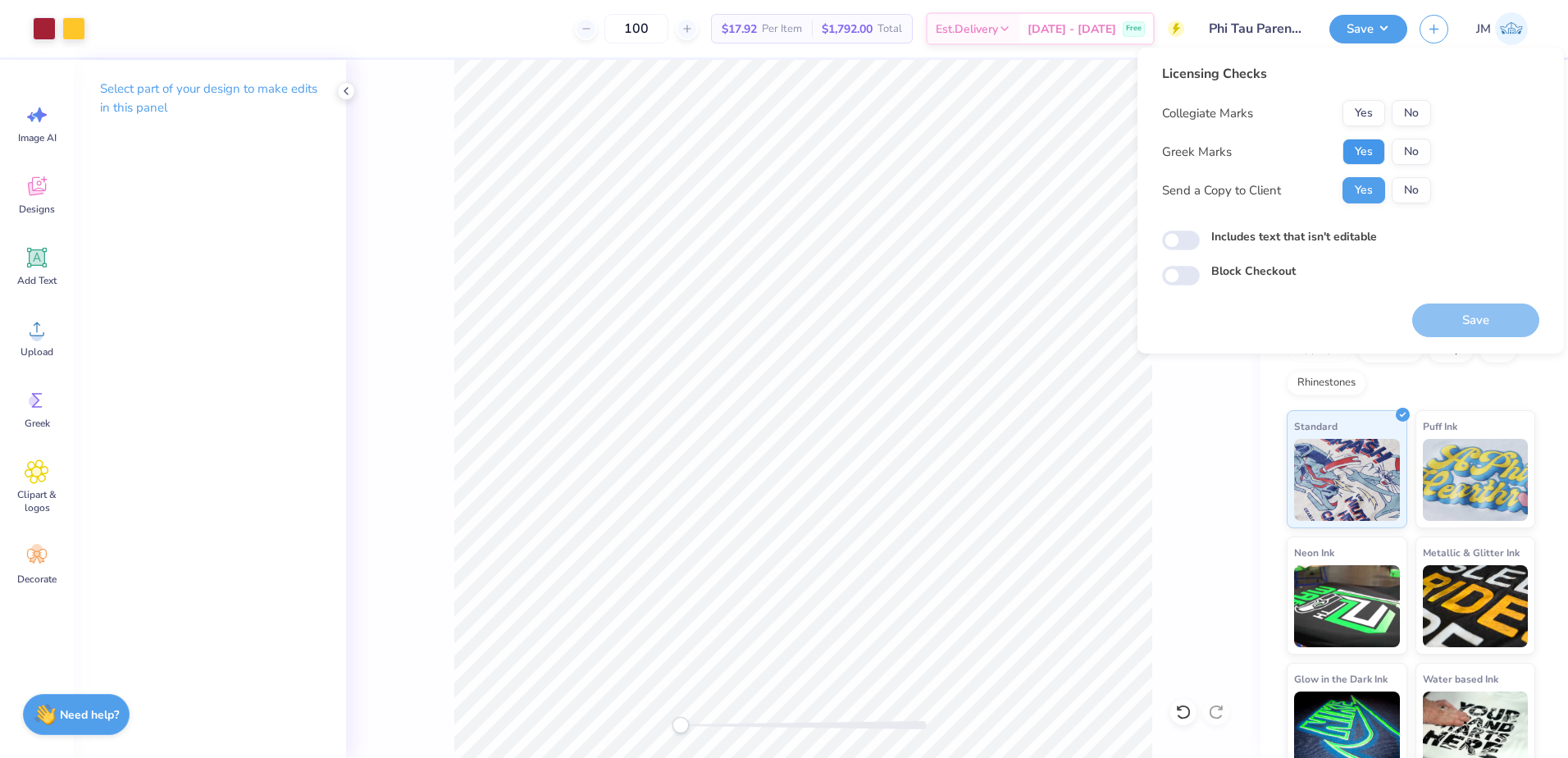
click at [1361, 155] on button "Yes" at bounding box center [1363, 151] width 43 height 26
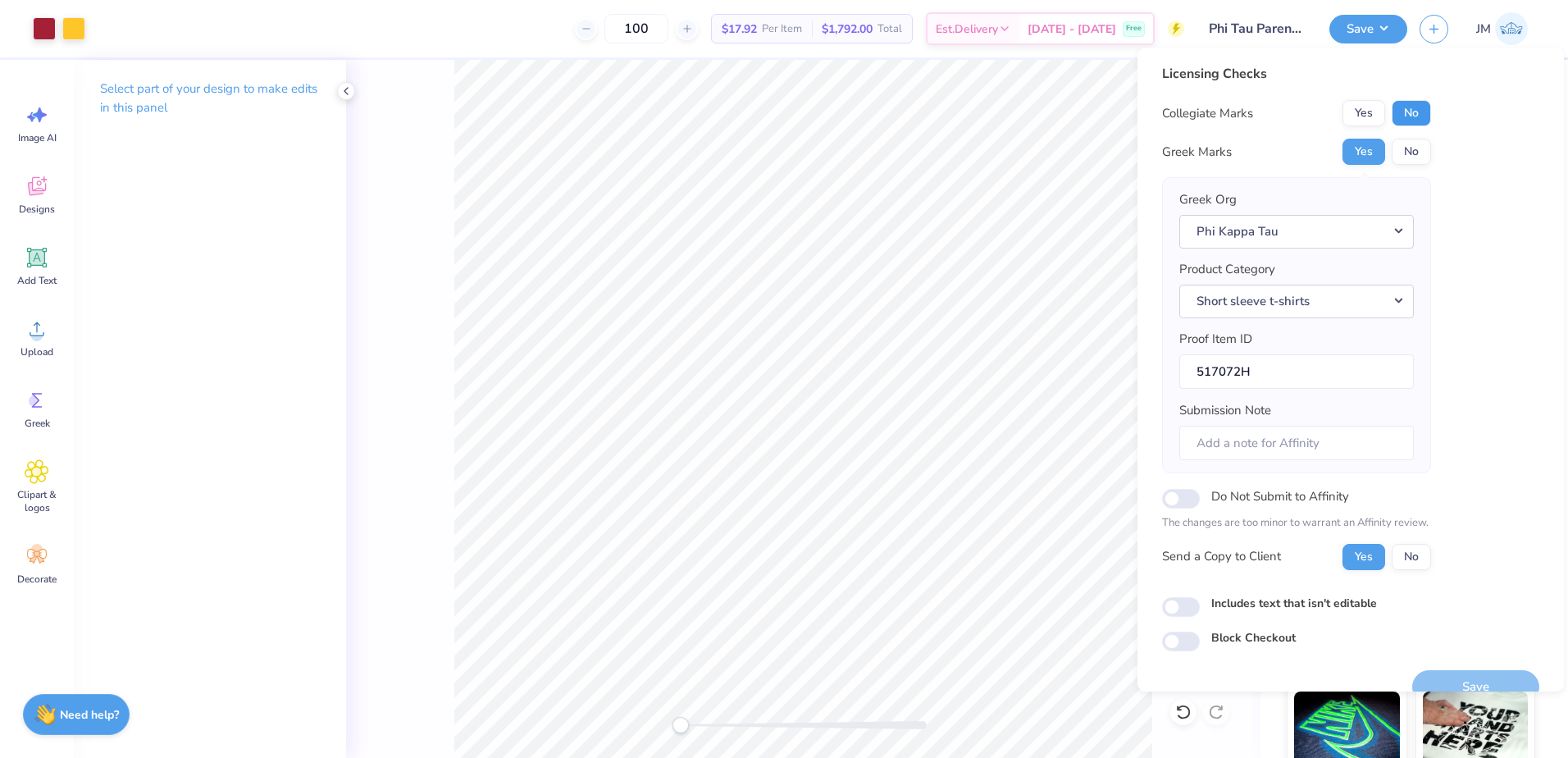
click at [1406, 115] on button "No" at bounding box center [1411, 113] width 39 height 26
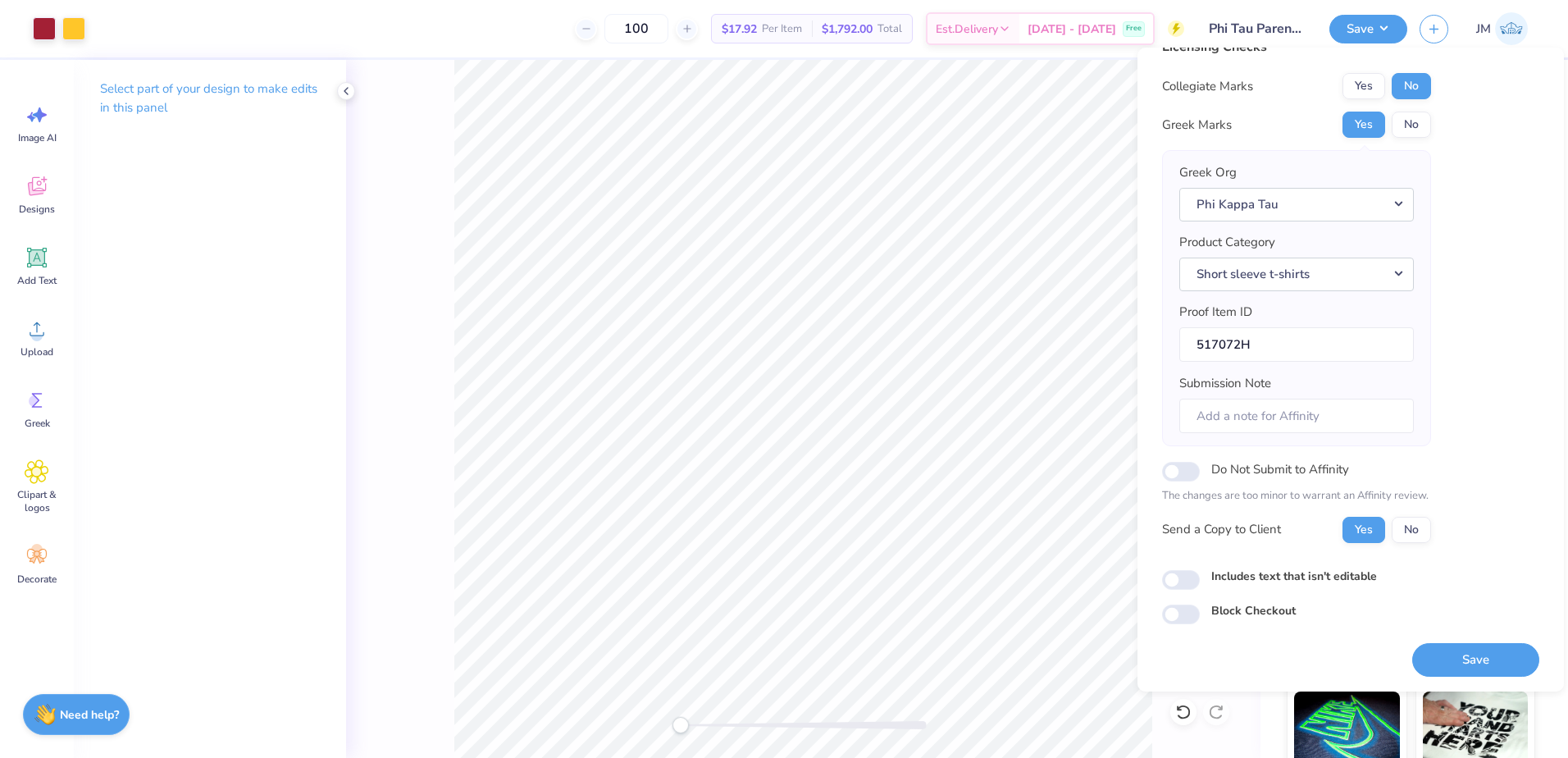
scroll to position [28, 0]
click at [1458, 658] on button "Save" at bounding box center [1476, 661] width 127 height 33
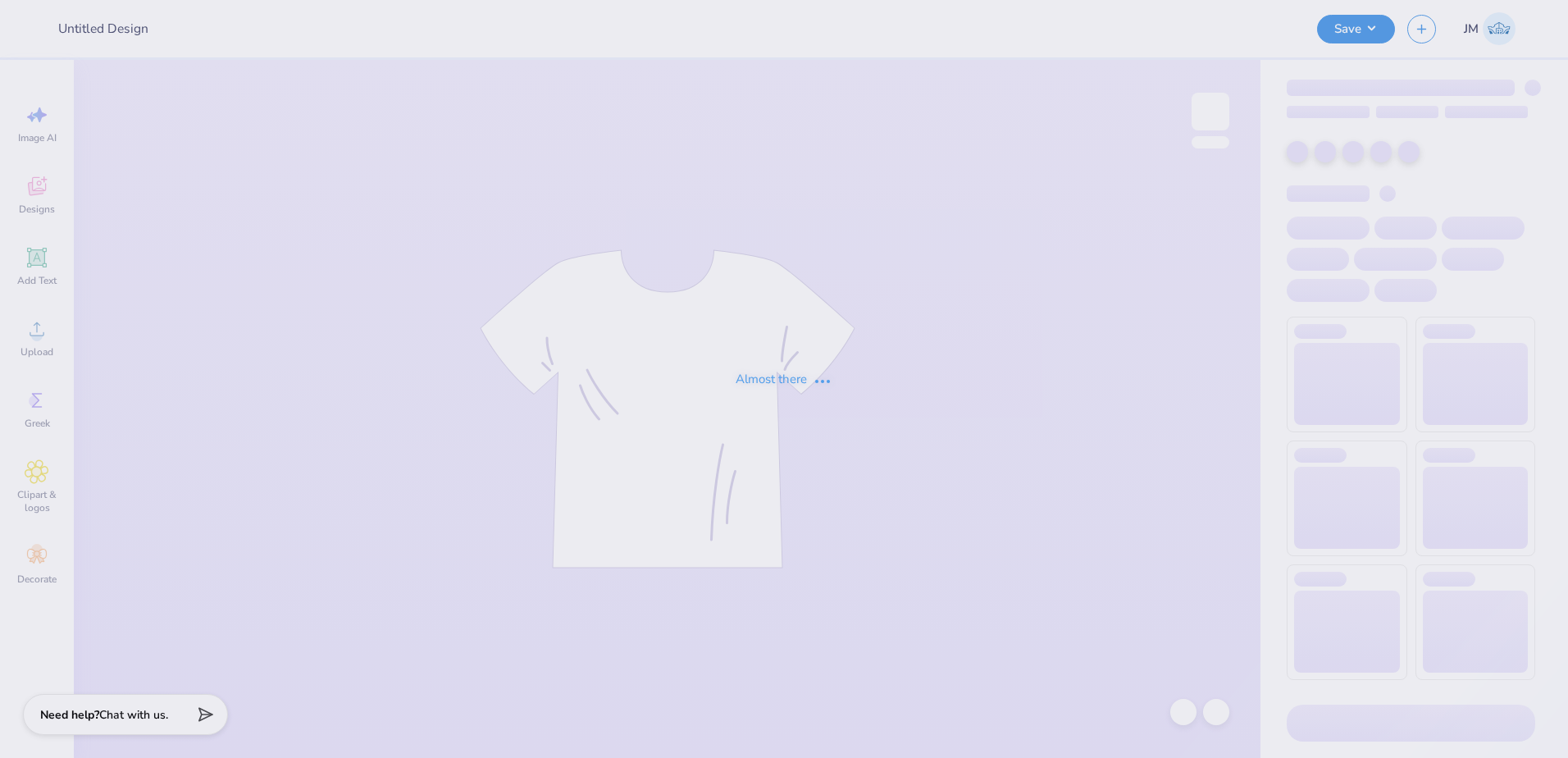
type input "Winter Tee"
type input "90"
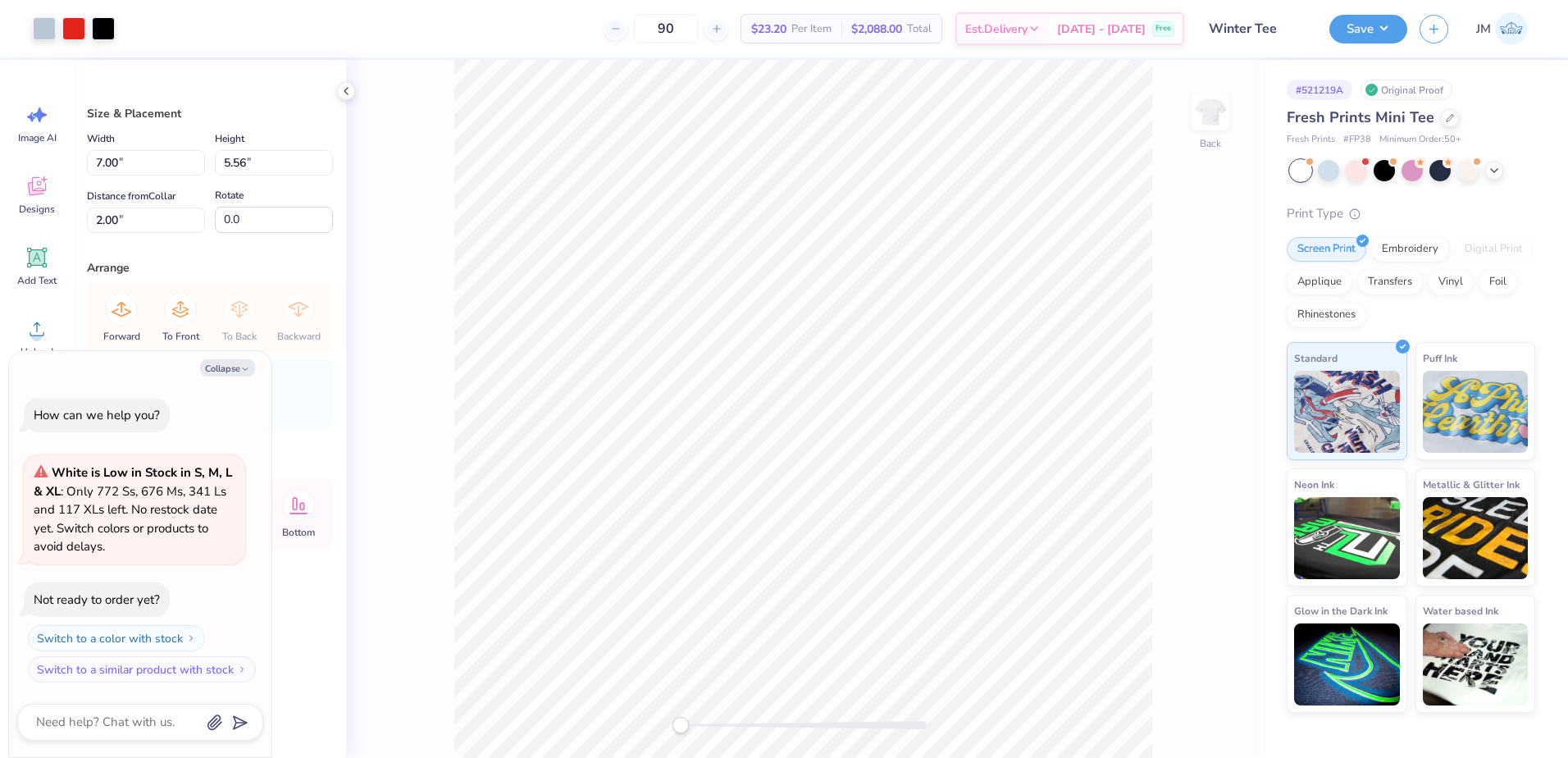
type textarea "x"
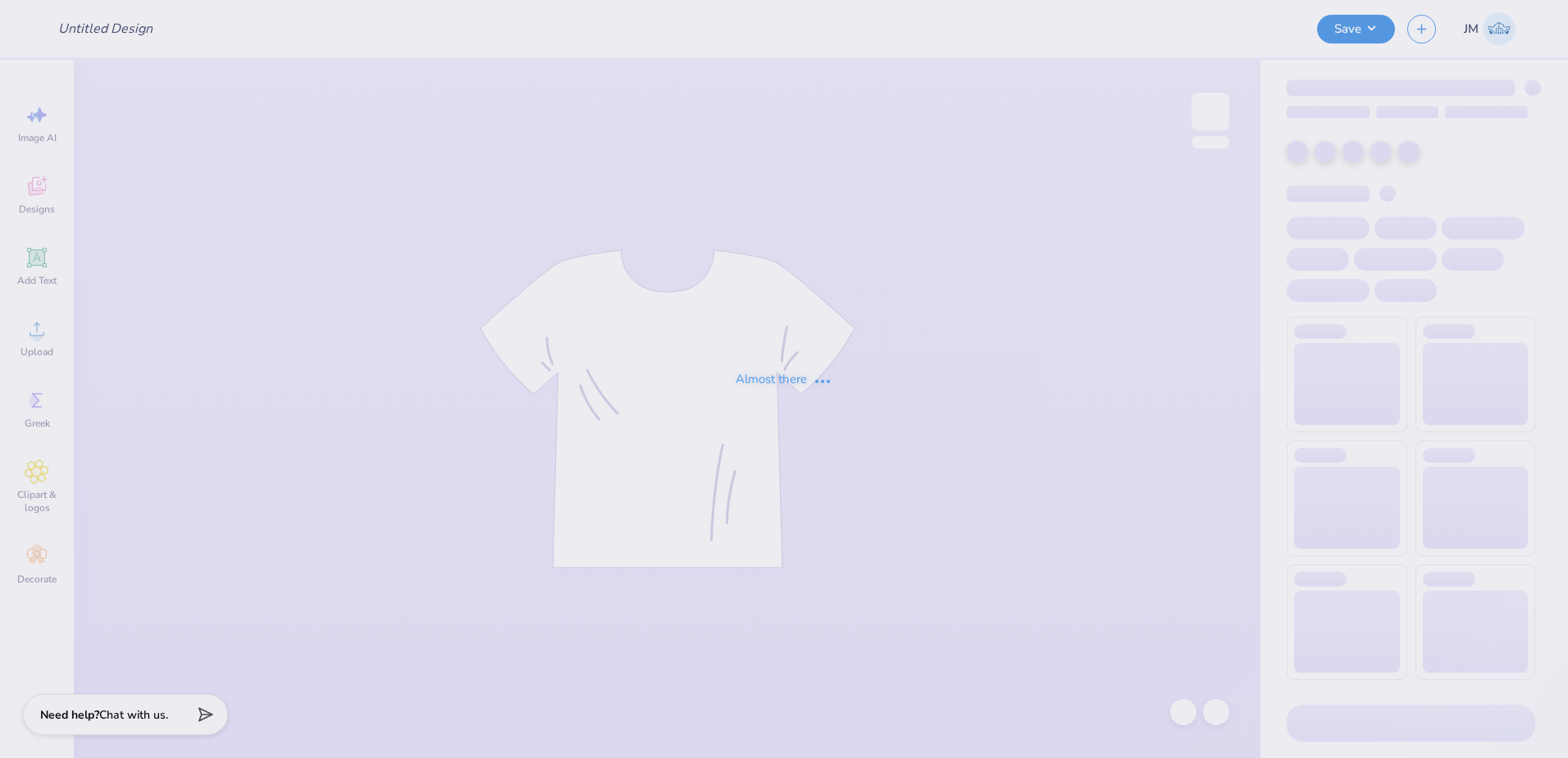
type input "Tyler Adams : University of Cincinnati"
type input "Shirts for the Chemistry Club"
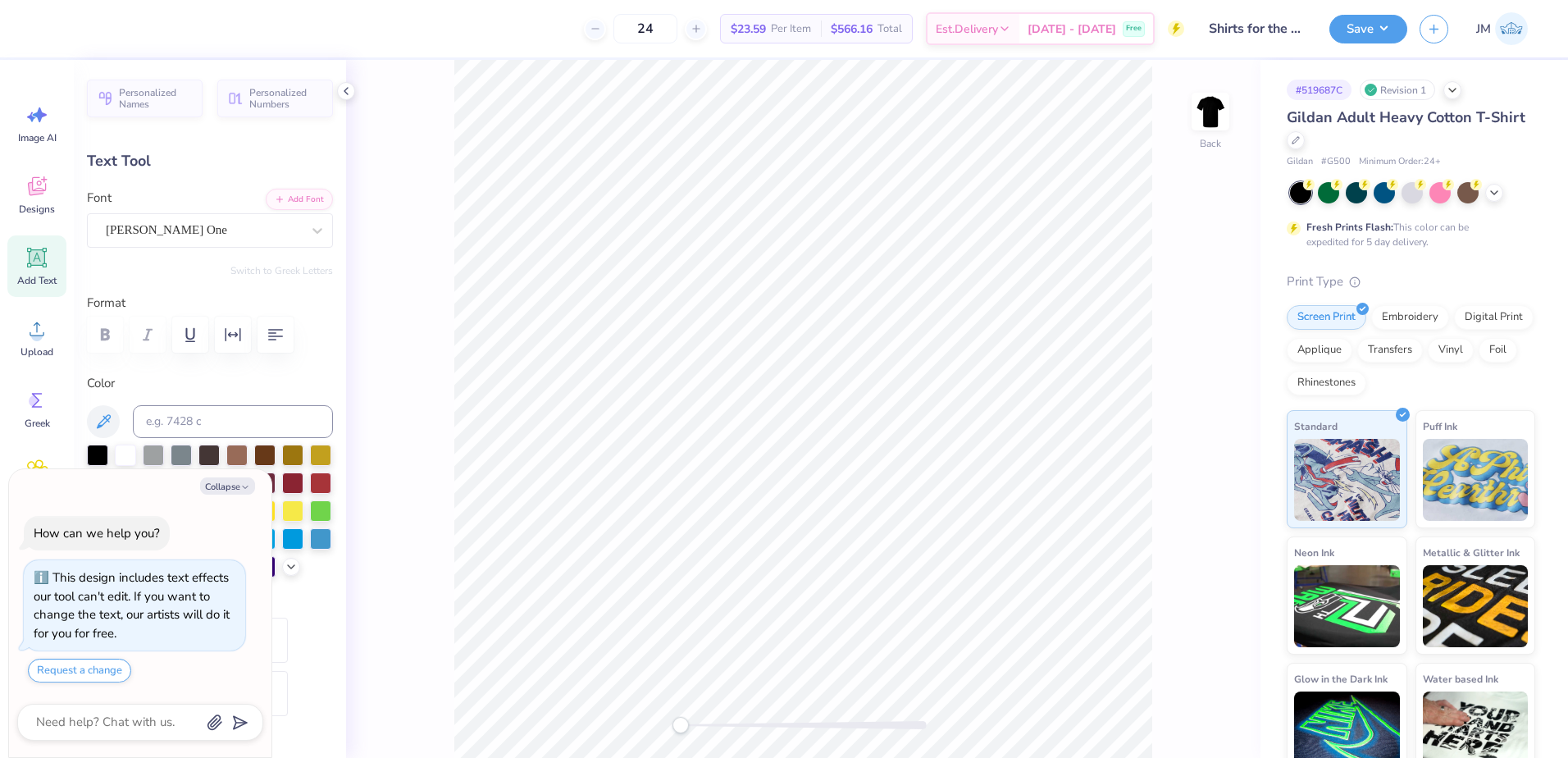
type textarea "x"
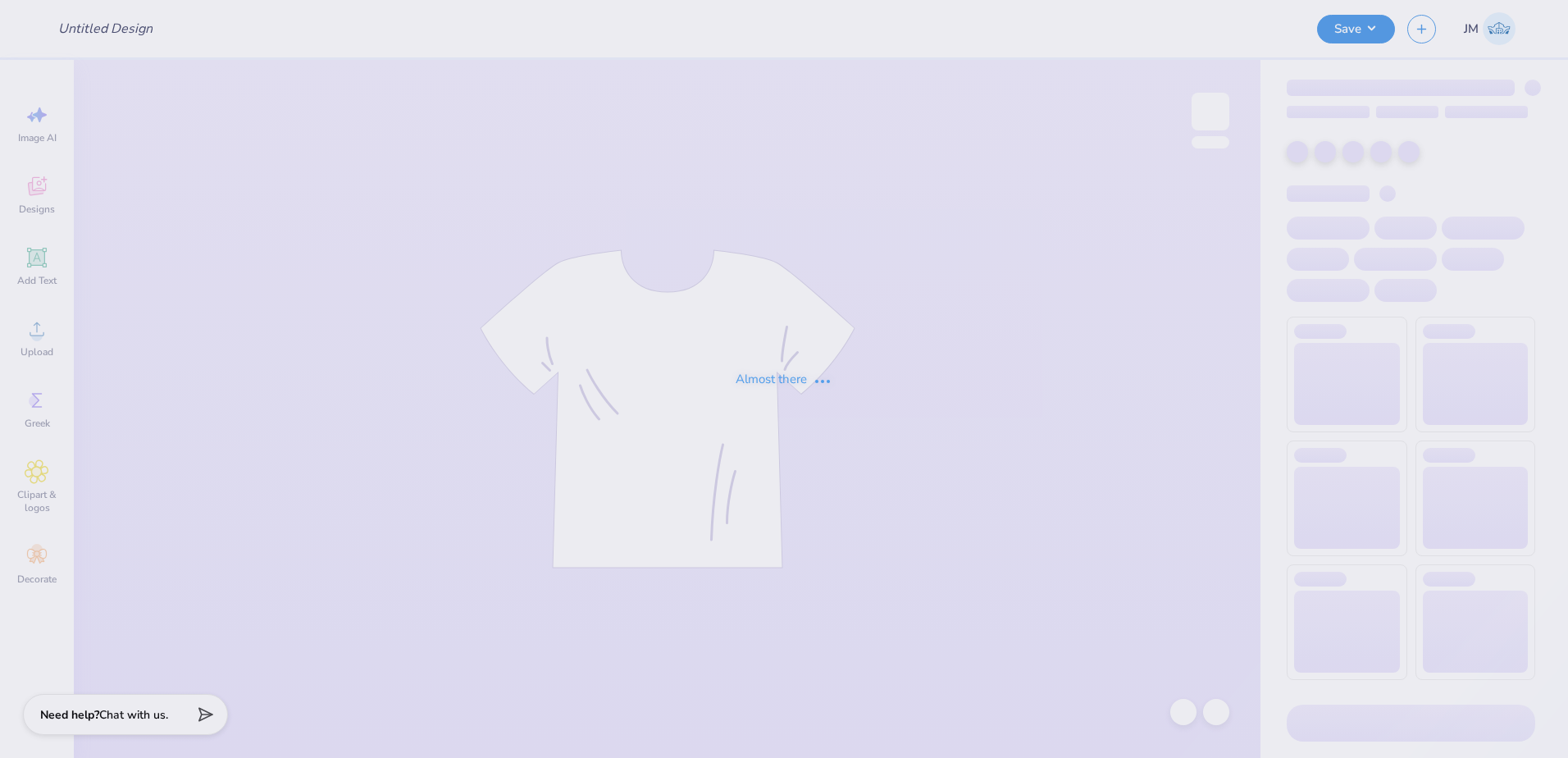
type input "Ashley Cundiff : Washington State University"
type input "Merch for [PERSON_NAME]!"
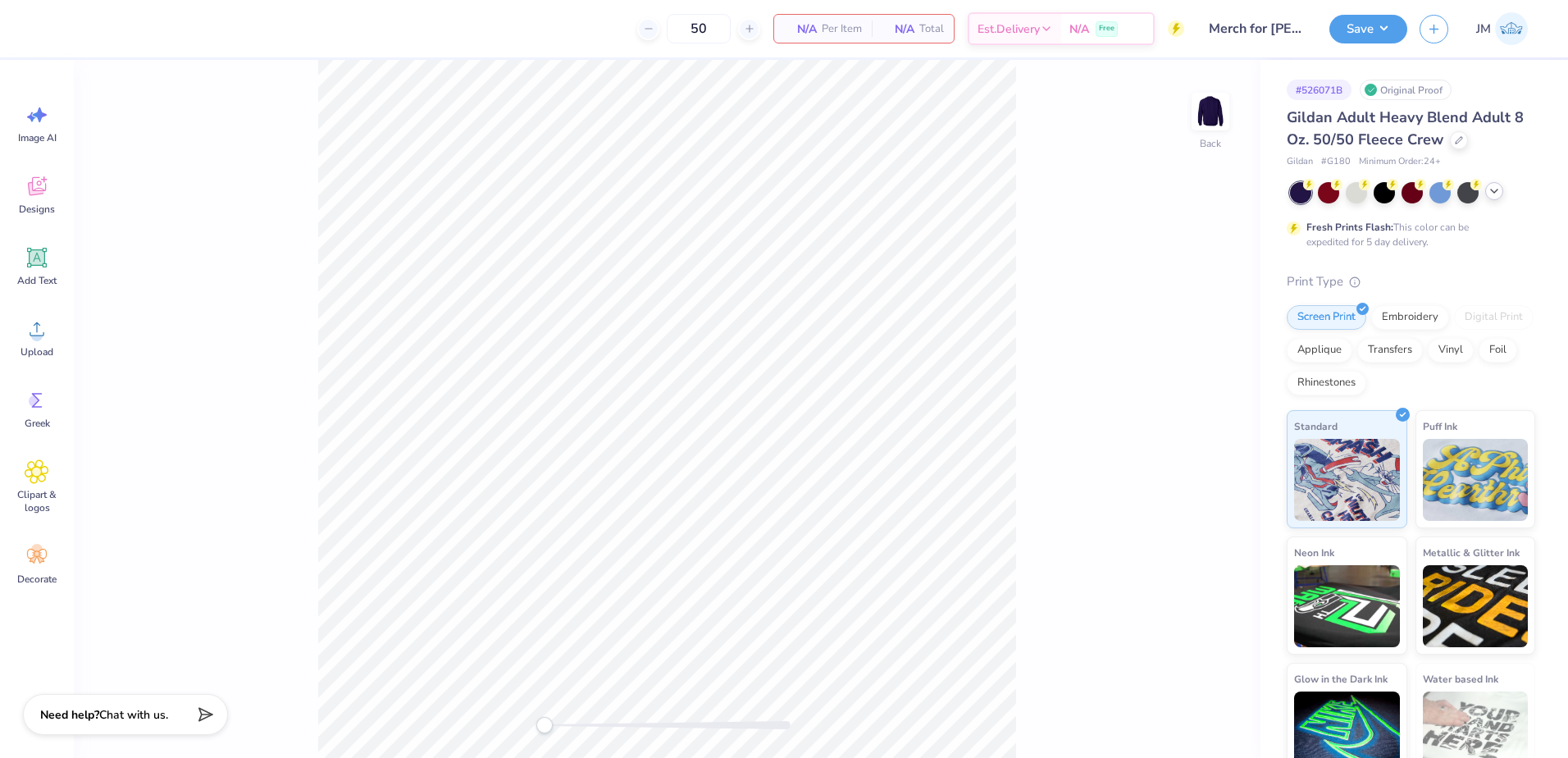
click at [1501, 191] on div at bounding box center [1494, 192] width 18 height 18
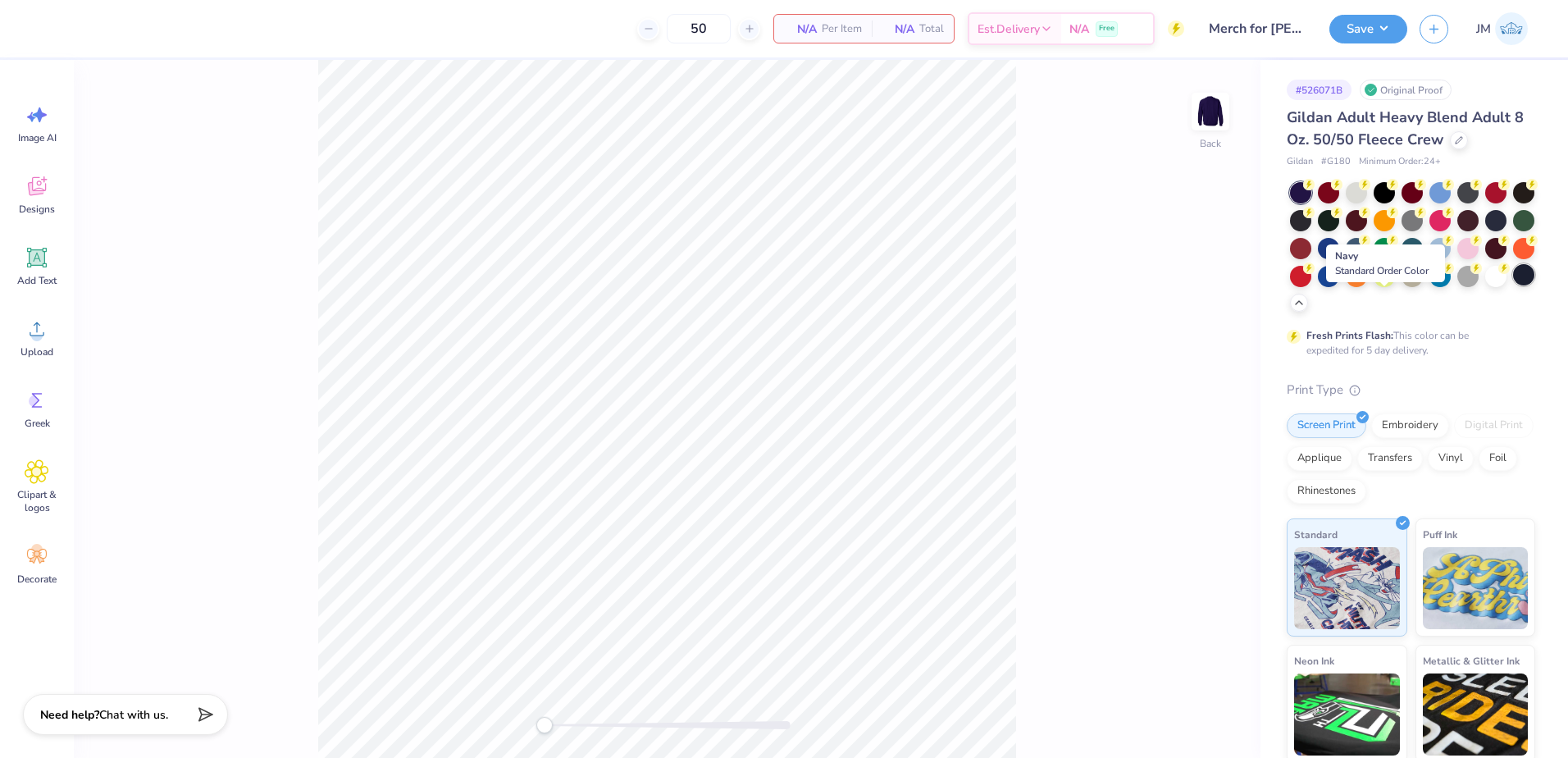
click at [1513, 285] on div at bounding box center [1523, 274] width 21 height 21
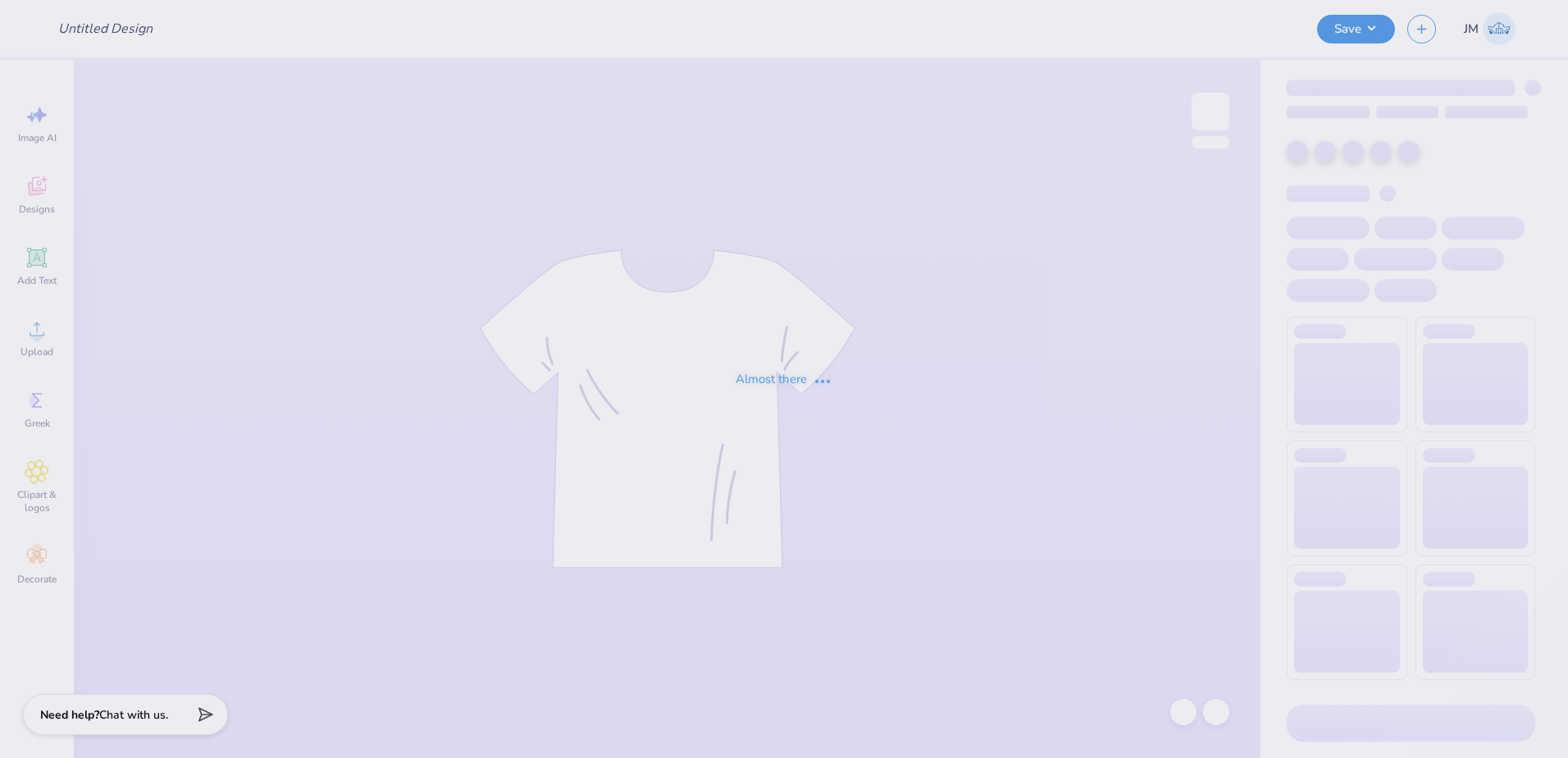
type input "Merch for [PERSON_NAME]!"
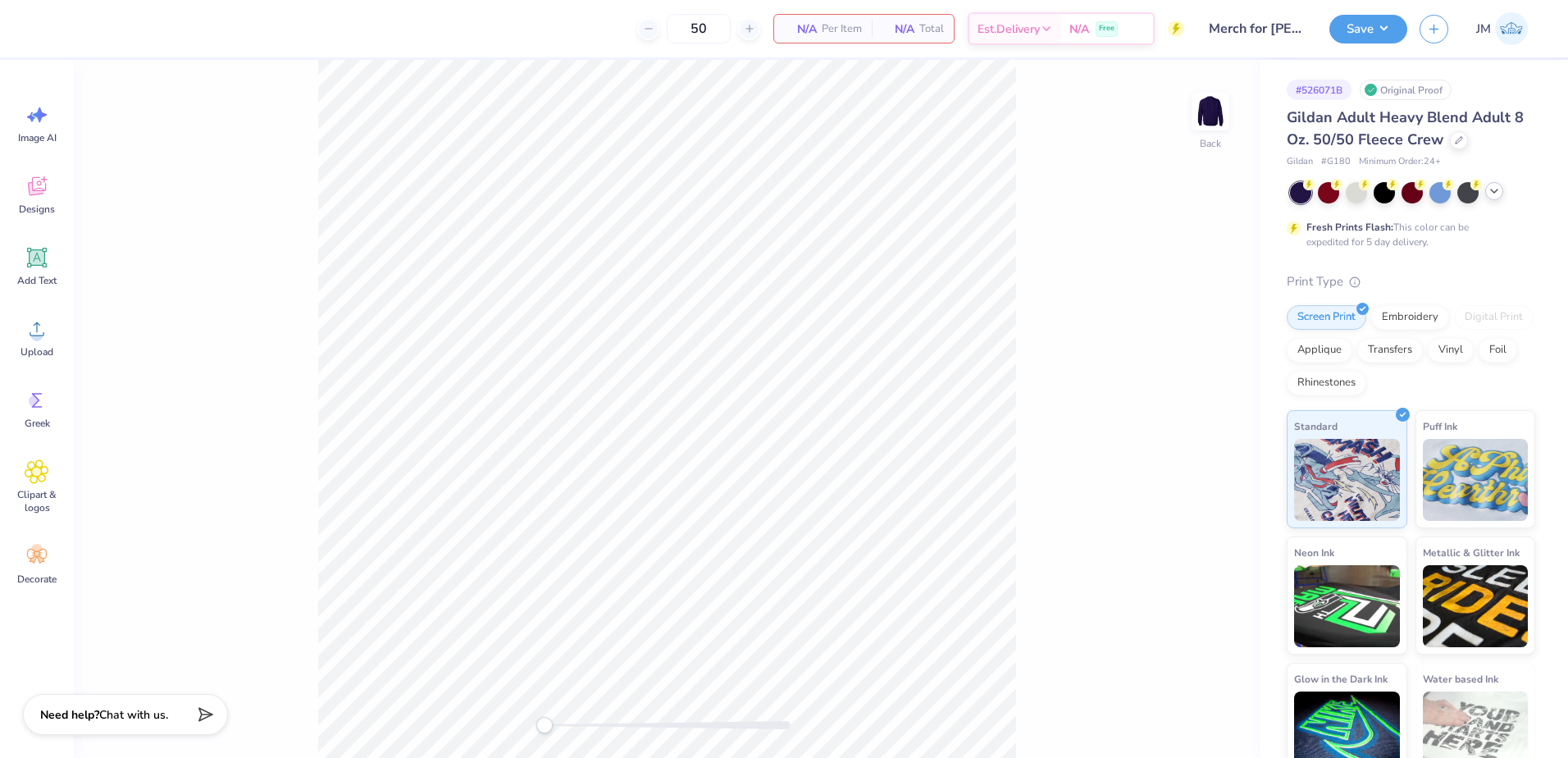
click at [1499, 194] on icon at bounding box center [1494, 192] width 13 height 13
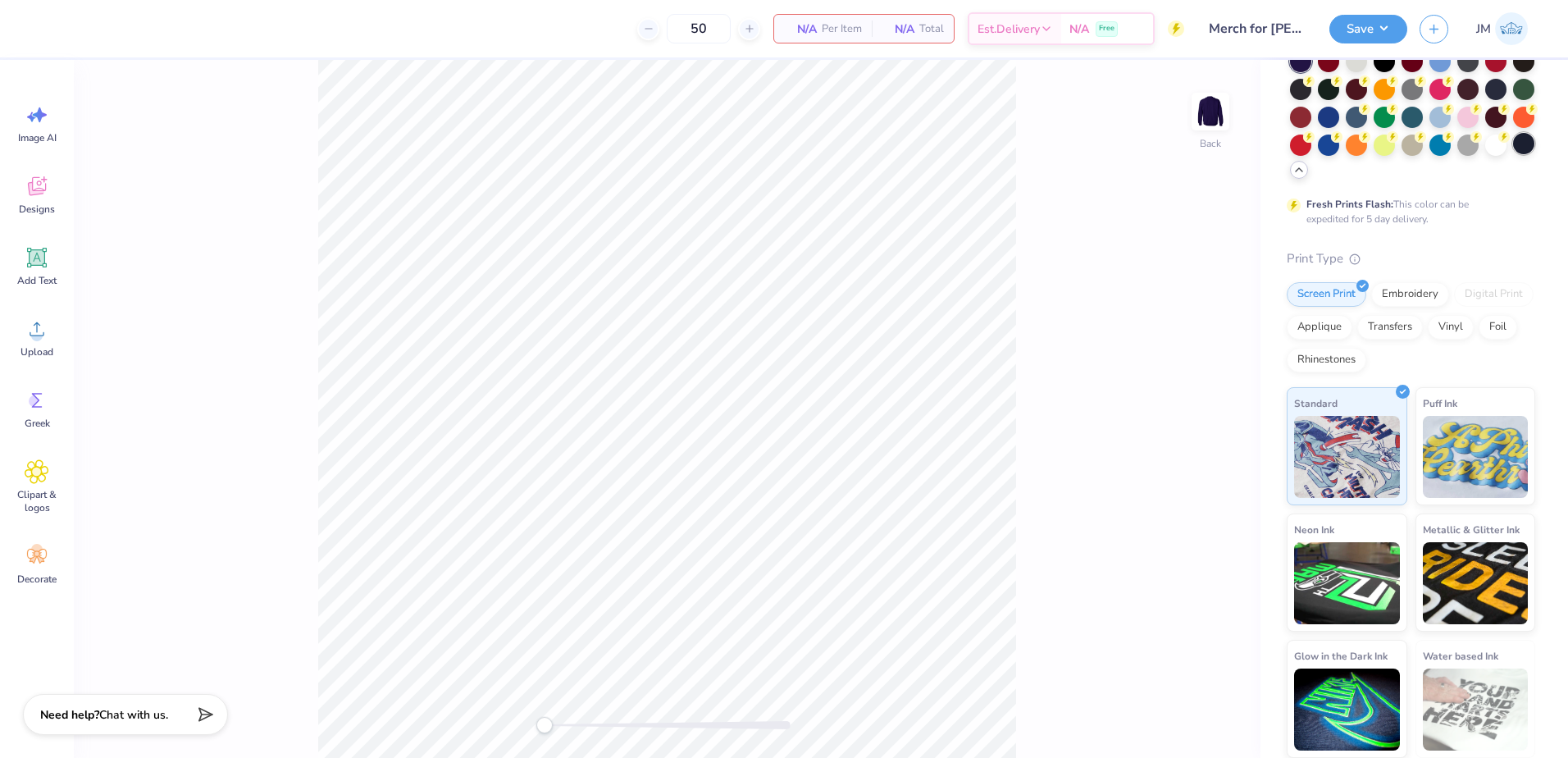
click at [1513, 154] on div at bounding box center [1523, 143] width 21 height 21
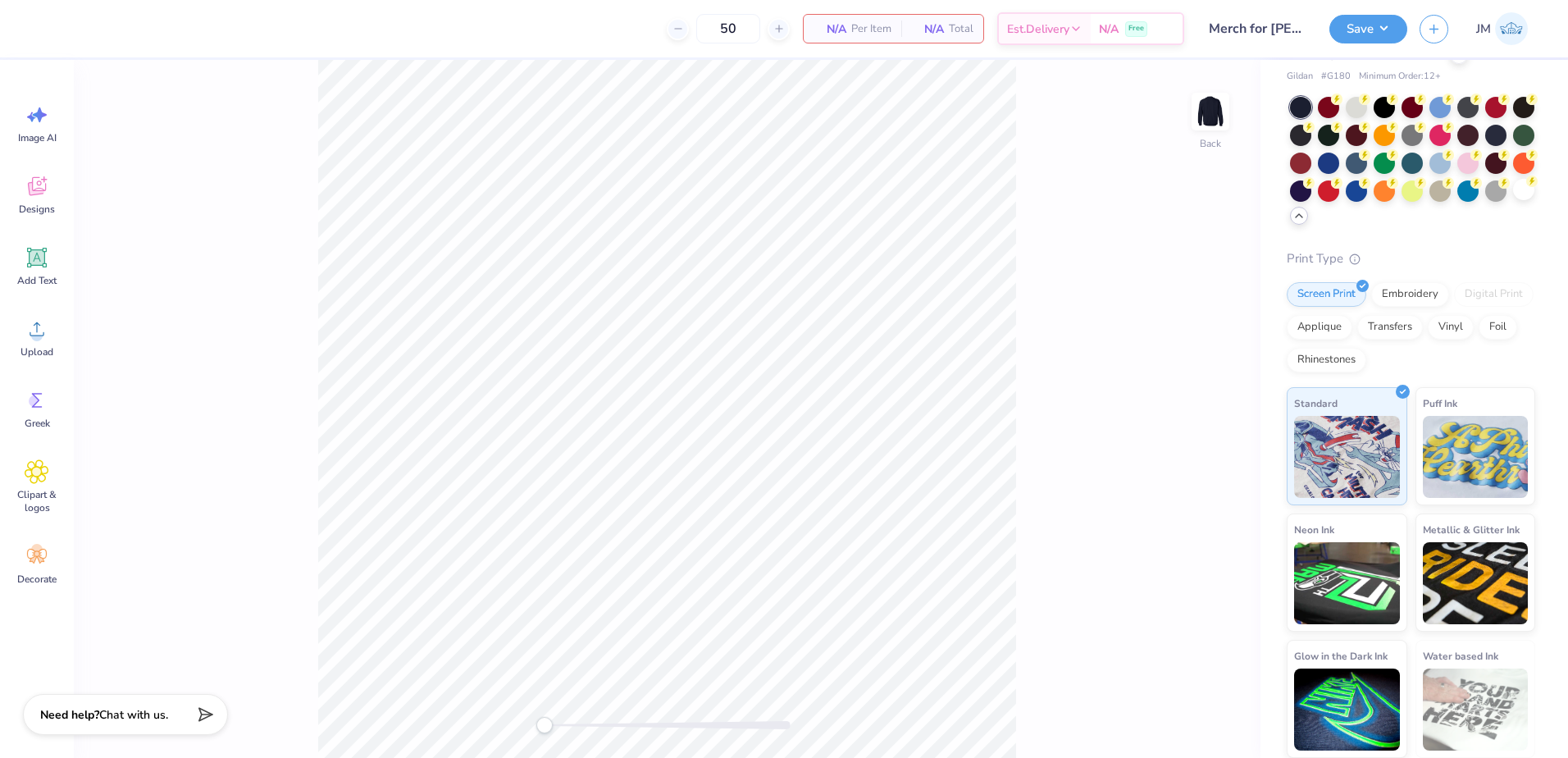
scroll to position [89, 0]
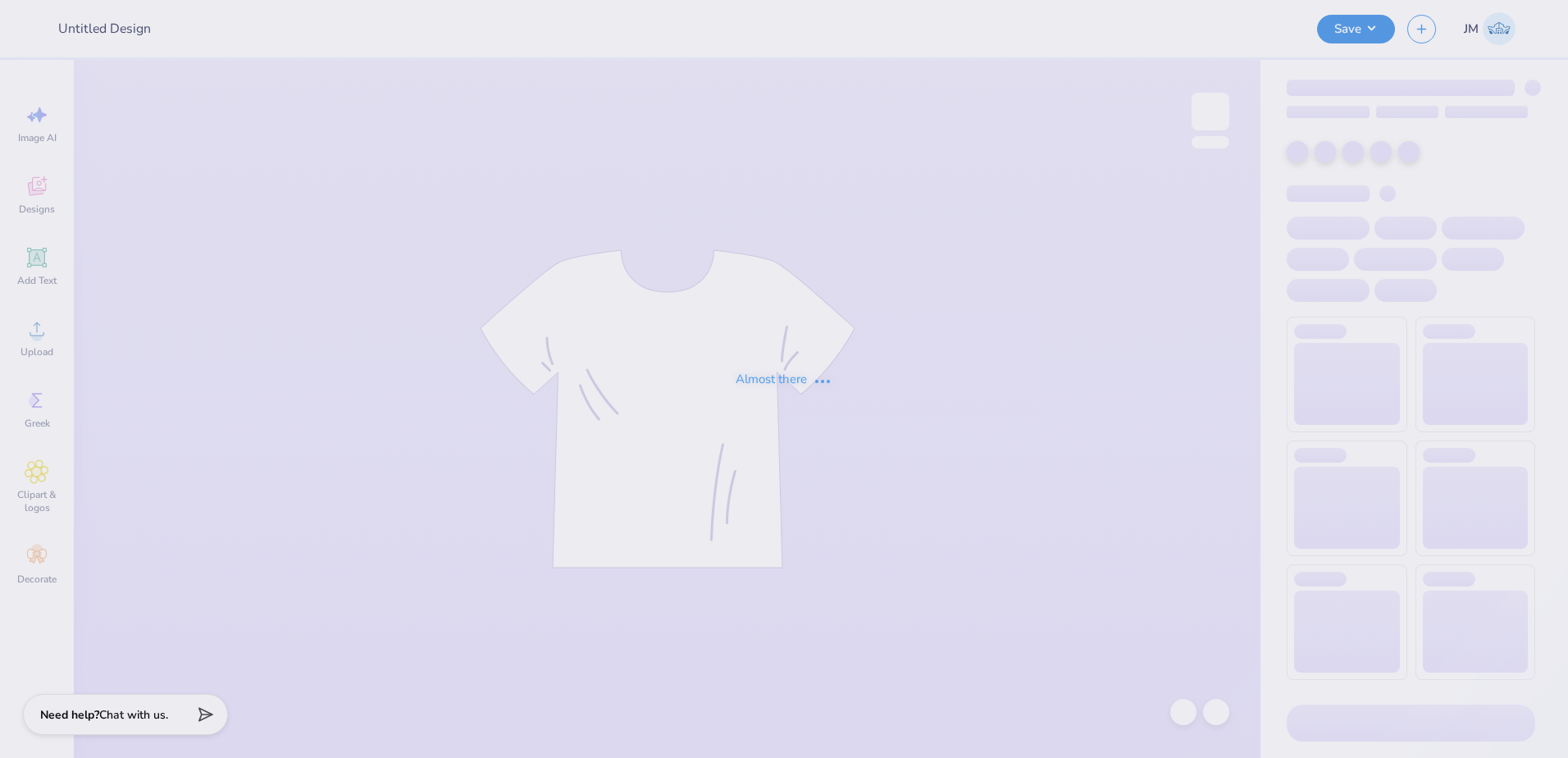
type input "Merch for [PERSON_NAME]!"
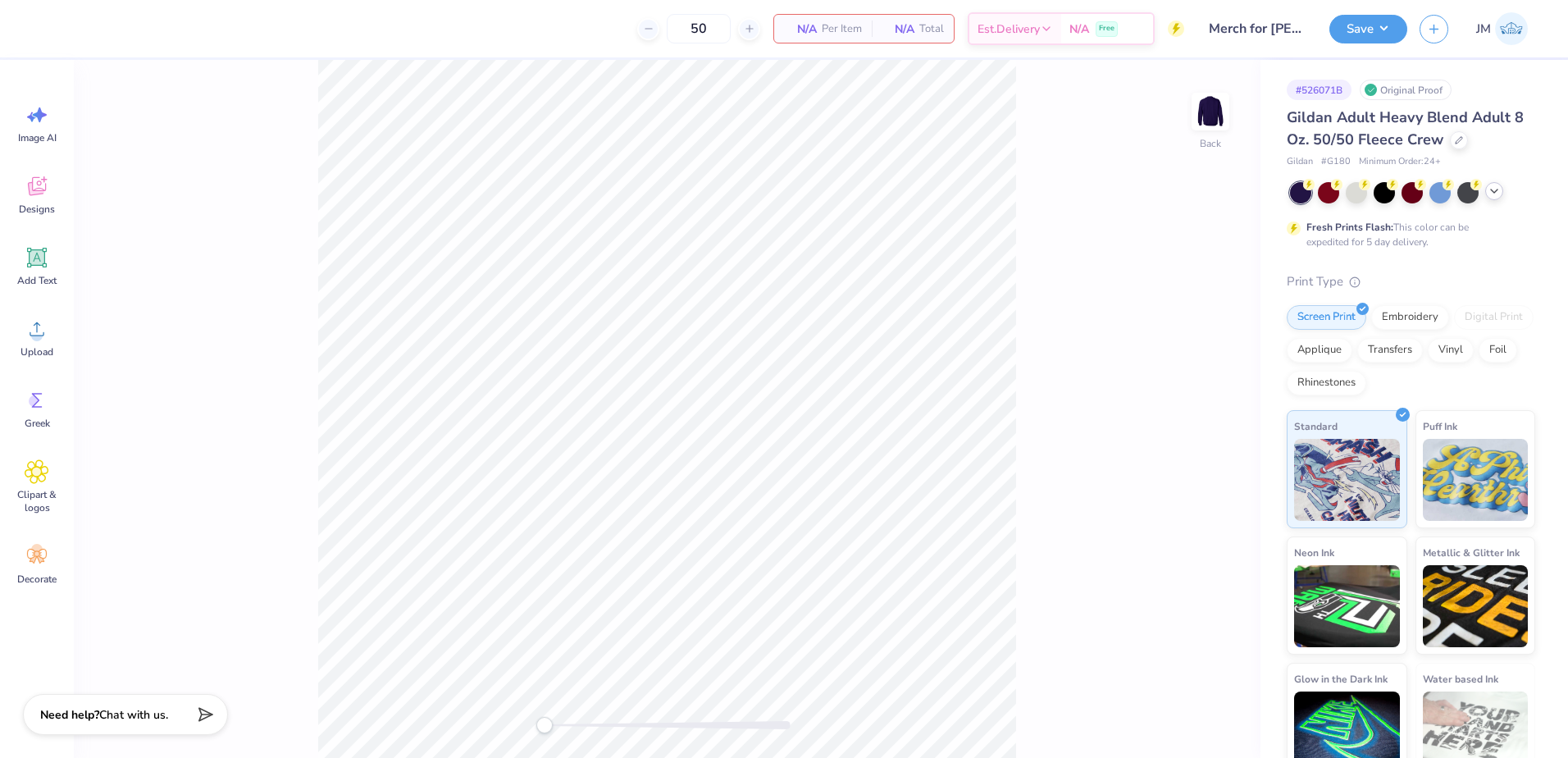
click at [1499, 185] on icon at bounding box center [1494, 192] width 13 height 13
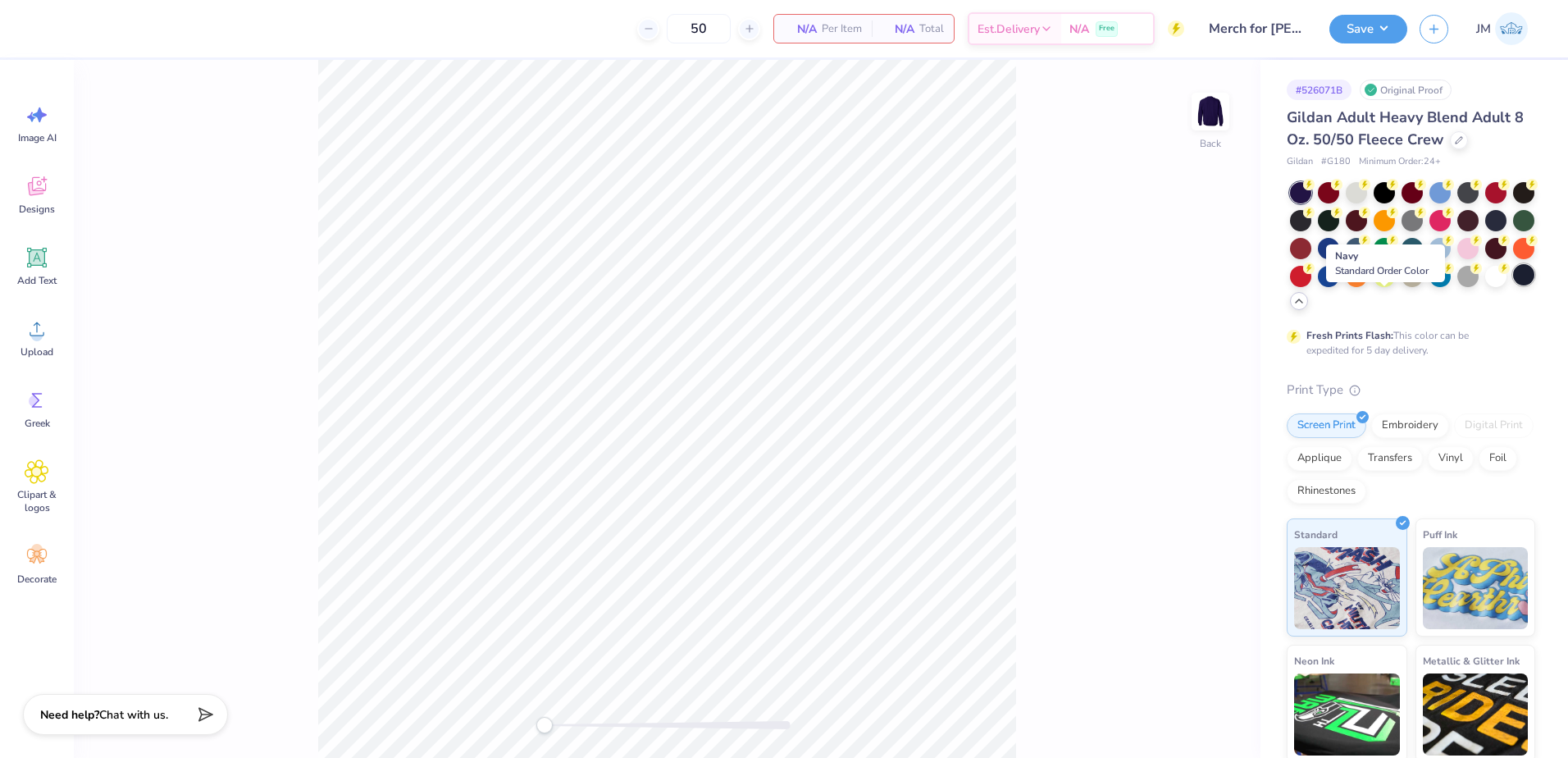
click at [1513, 285] on div at bounding box center [1523, 274] width 21 height 21
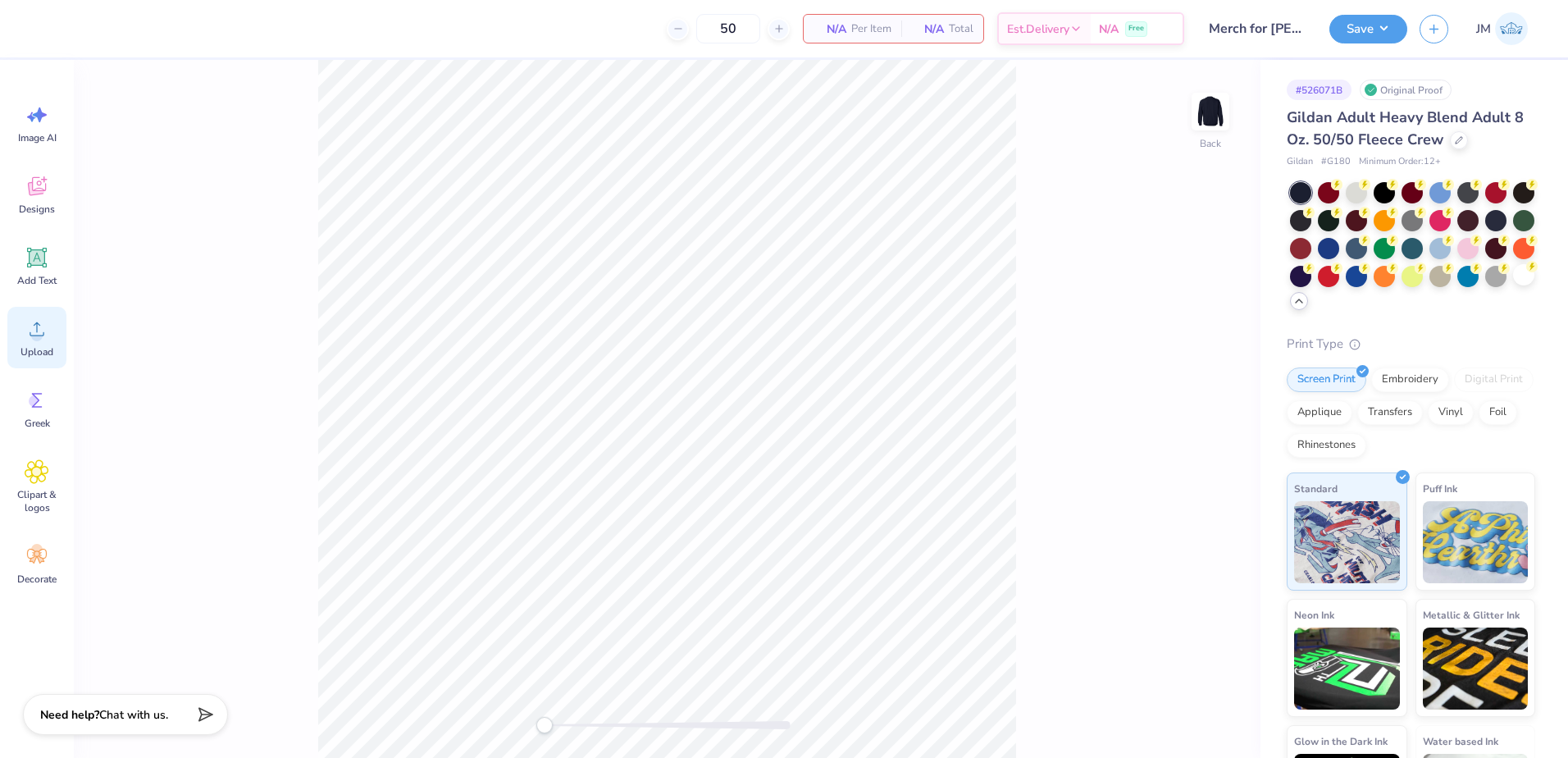
click at [51, 327] on div "Upload" at bounding box center [37, 338] width 59 height 62
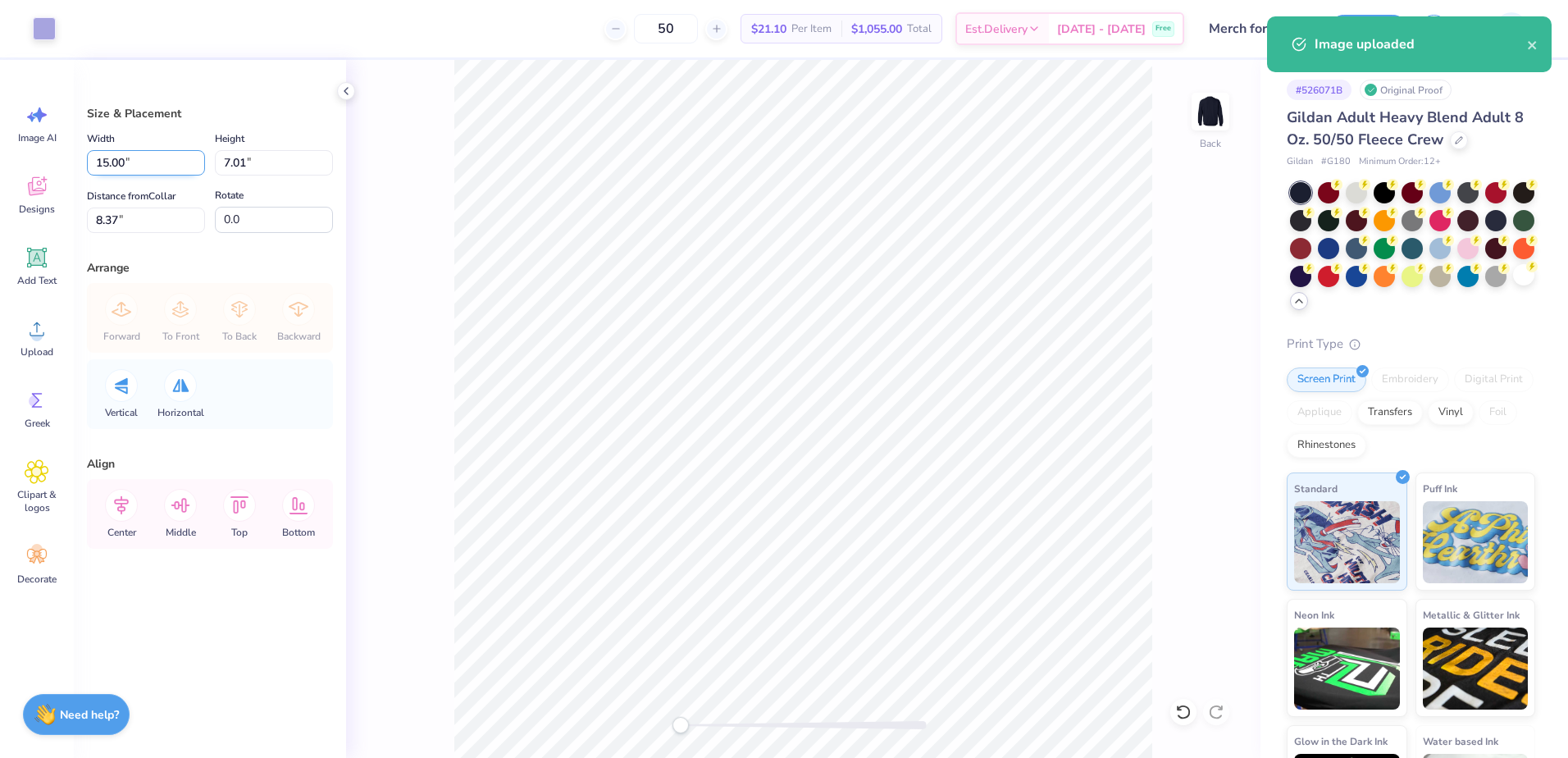
click at [153, 161] on input "15.00" at bounding box center [146, 162] width 118 height 25
type input "8.00"
type input "3.74"
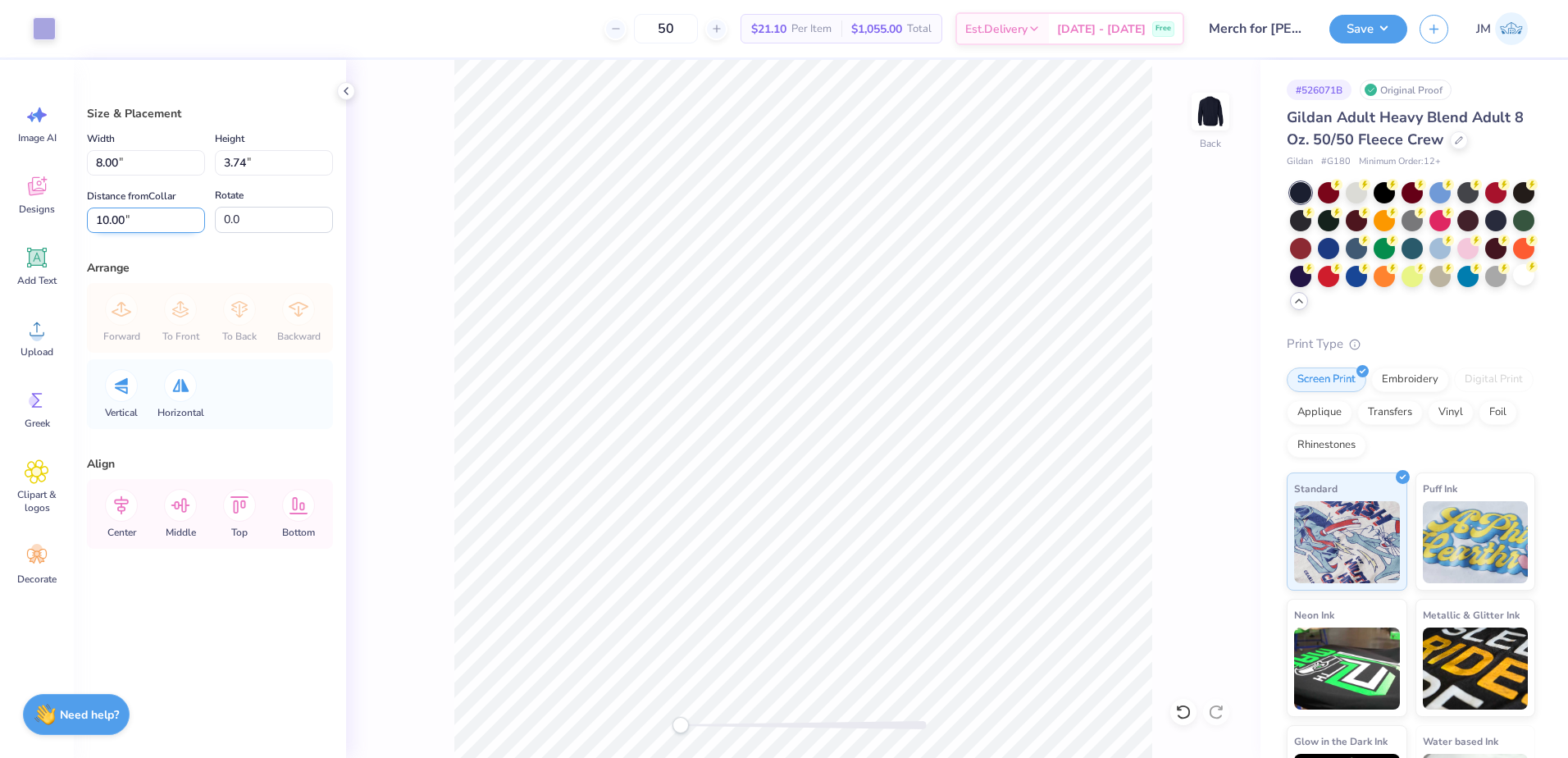
click at [128, 218] on input "10.00" at bounding box center [146, 220] width 118 height 25
type input "3"
click at [131, 503] on icon at bounding box center [120, 504] width 33 height 33
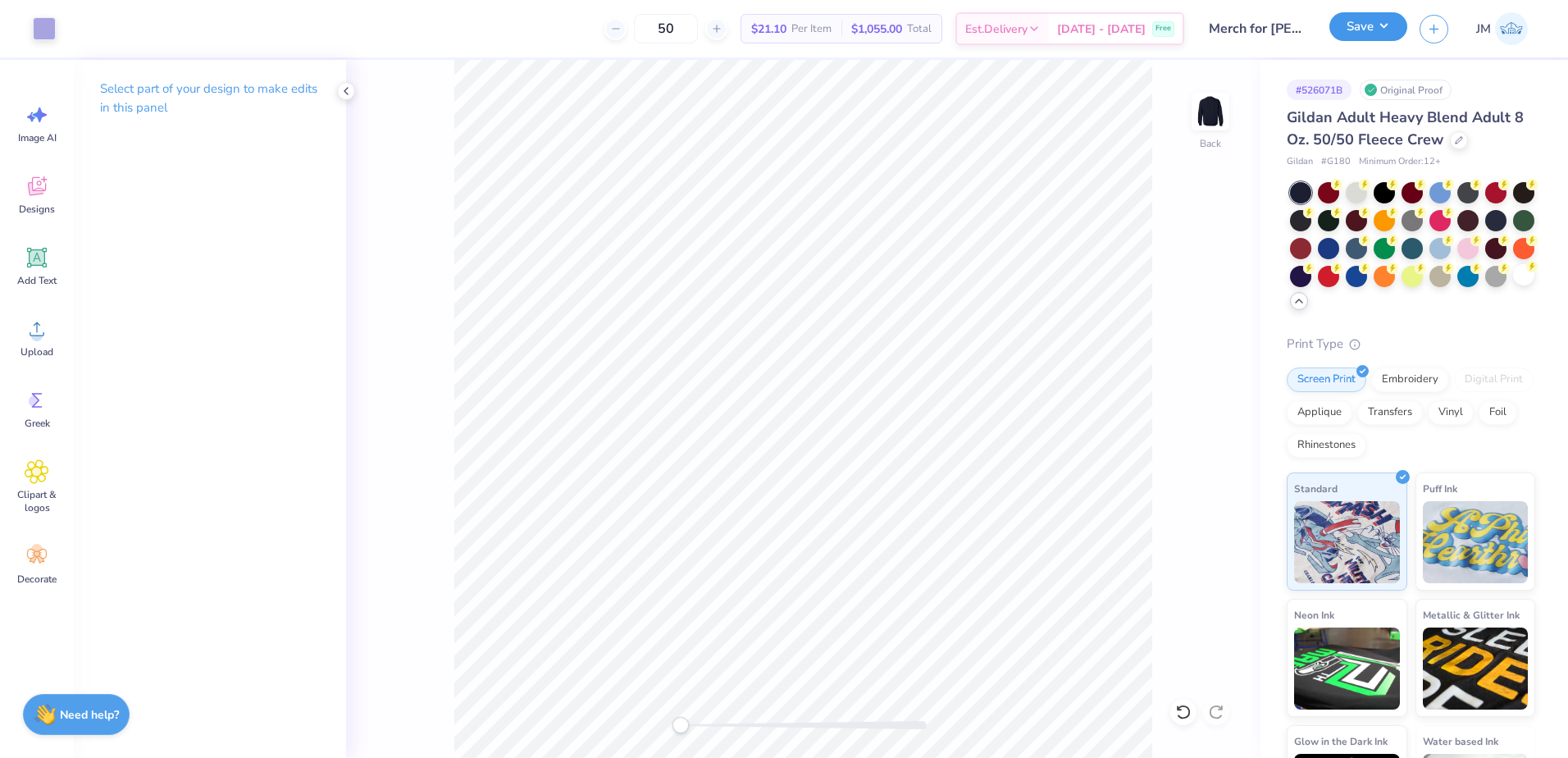
click at [1386, 33] on button "Save" at bounding box center [1368, 27] width 78 height 28
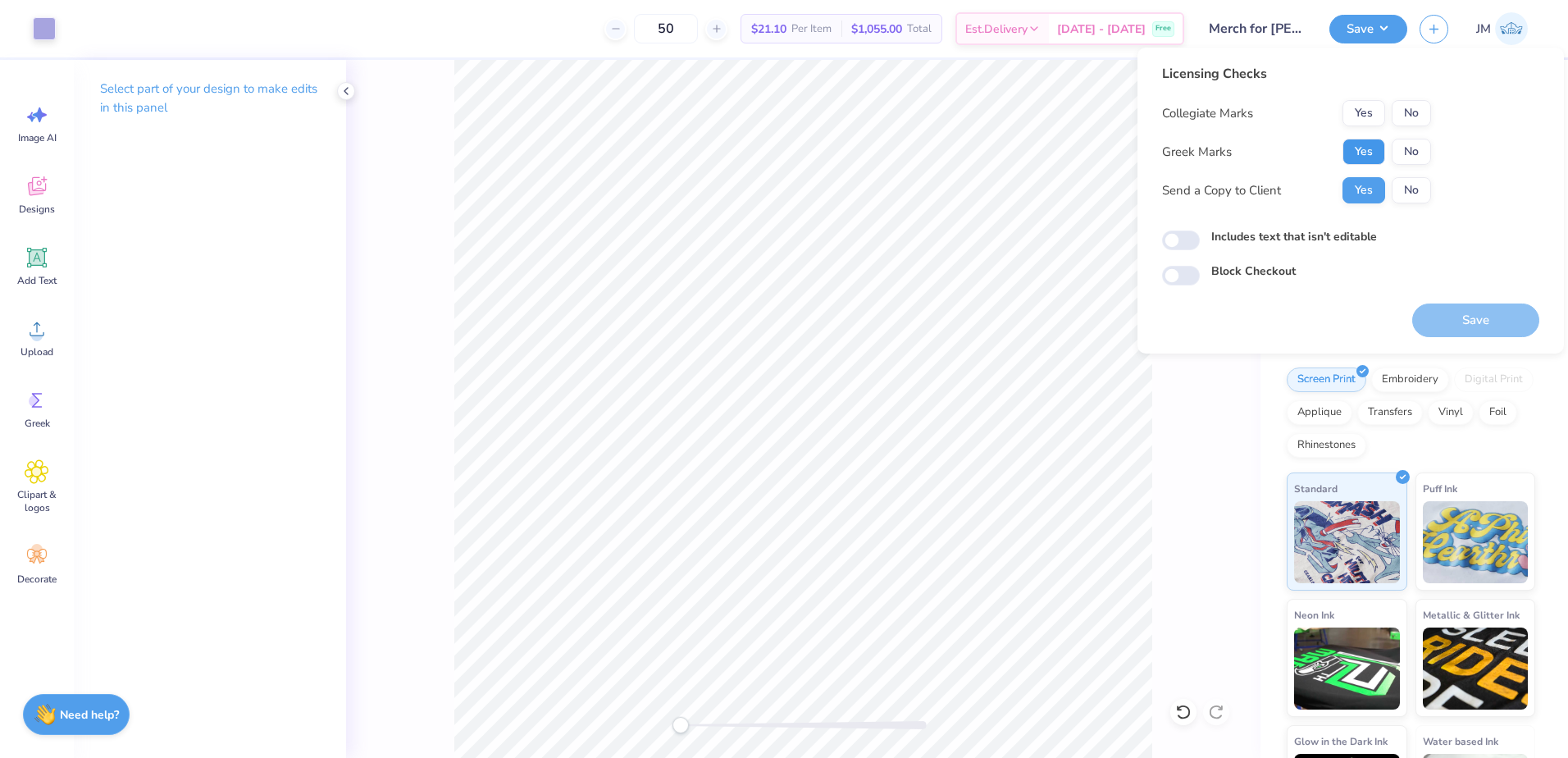
click at [1370, 152] on button "Yes" at bounding box center [1363, 151] width 43 height 26
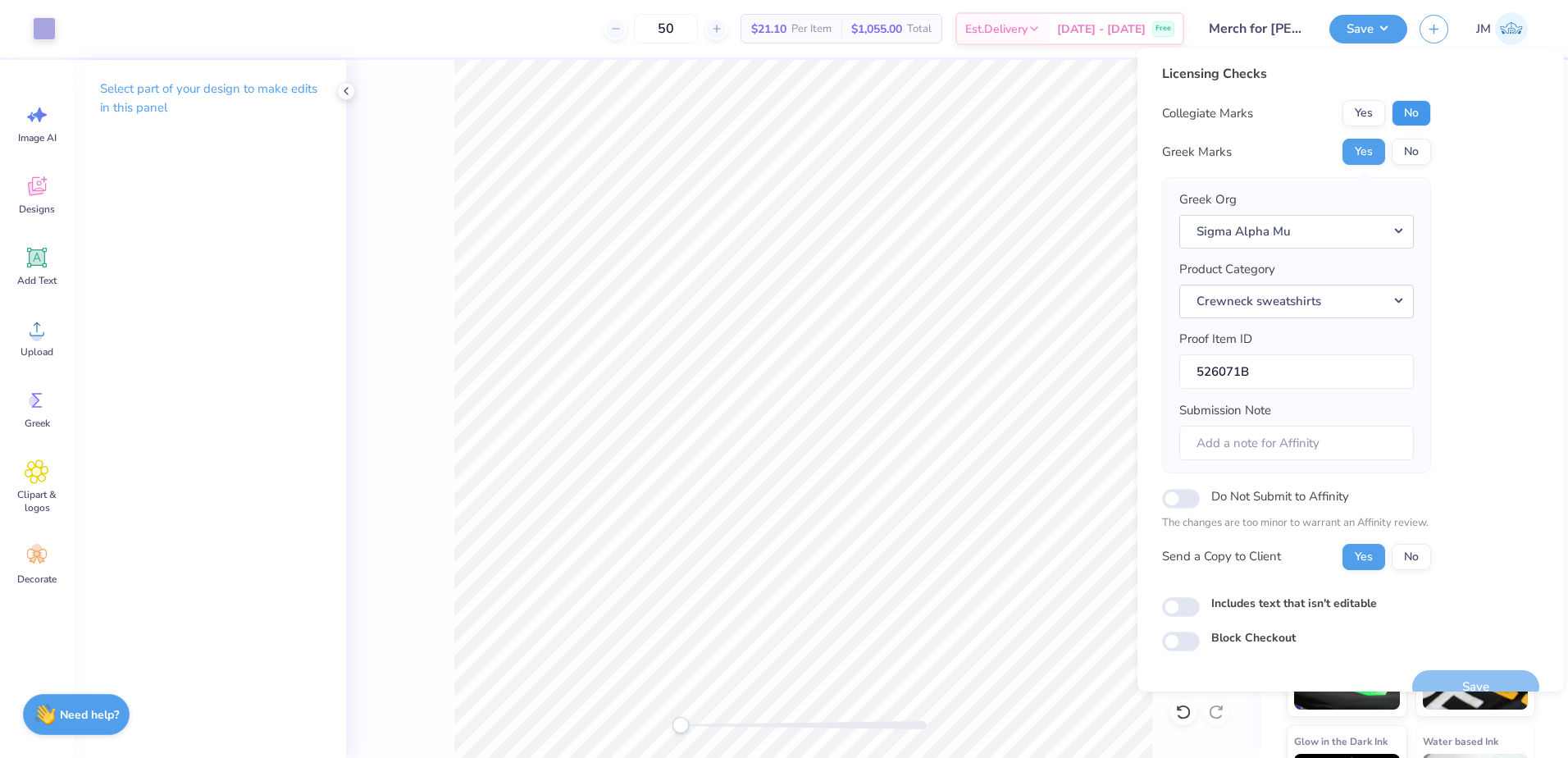
click at [1415, 116] on button "No" at bounding box center [1411, 113] width 39 height 26
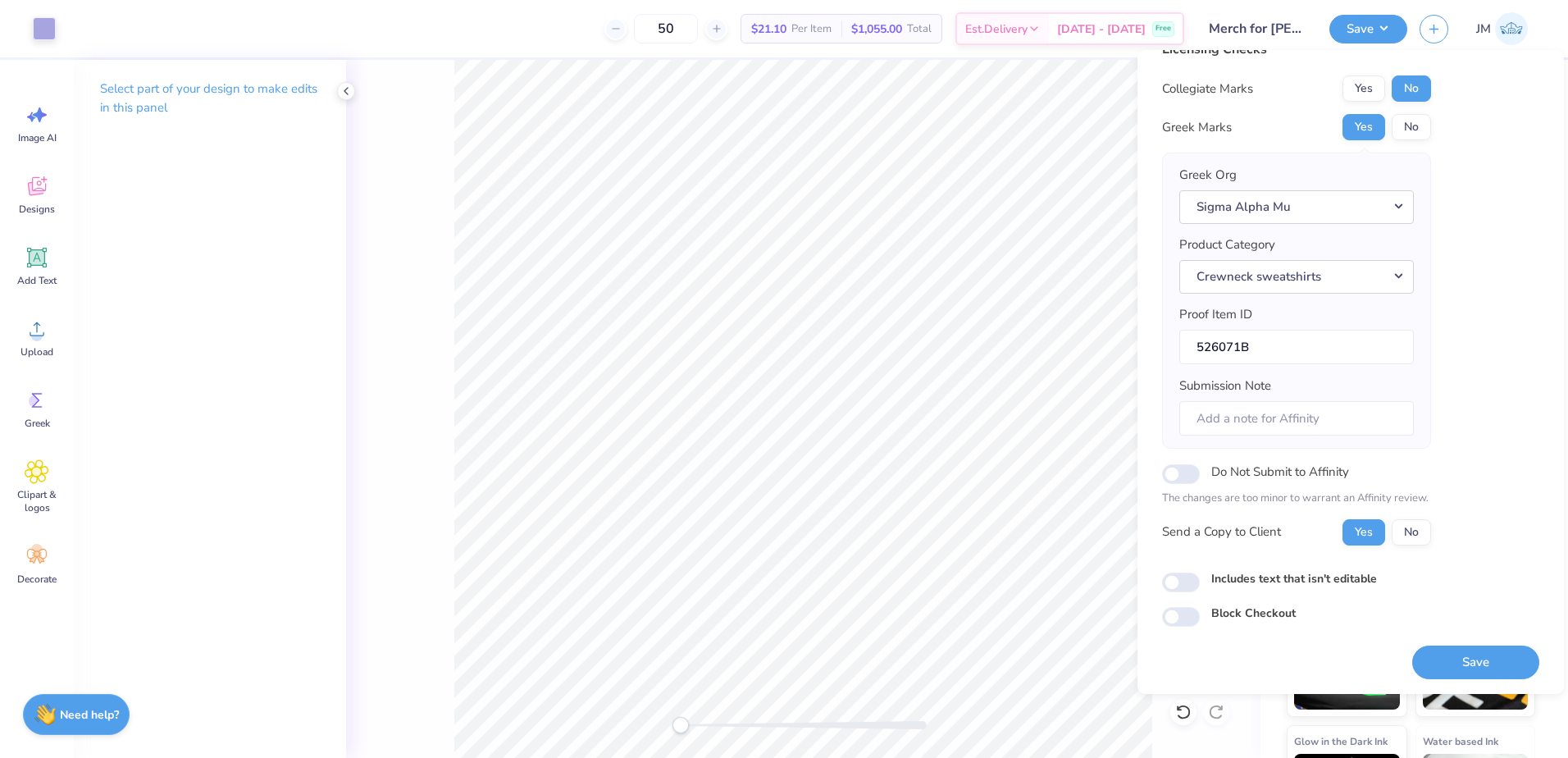
scroll to position [28, 0]
click at [1447, 663] on button "Save" at bounding box center [1476, 661] width 127 height 33
checkbox input "true"
